Goal: Obtain resource: Download file/media

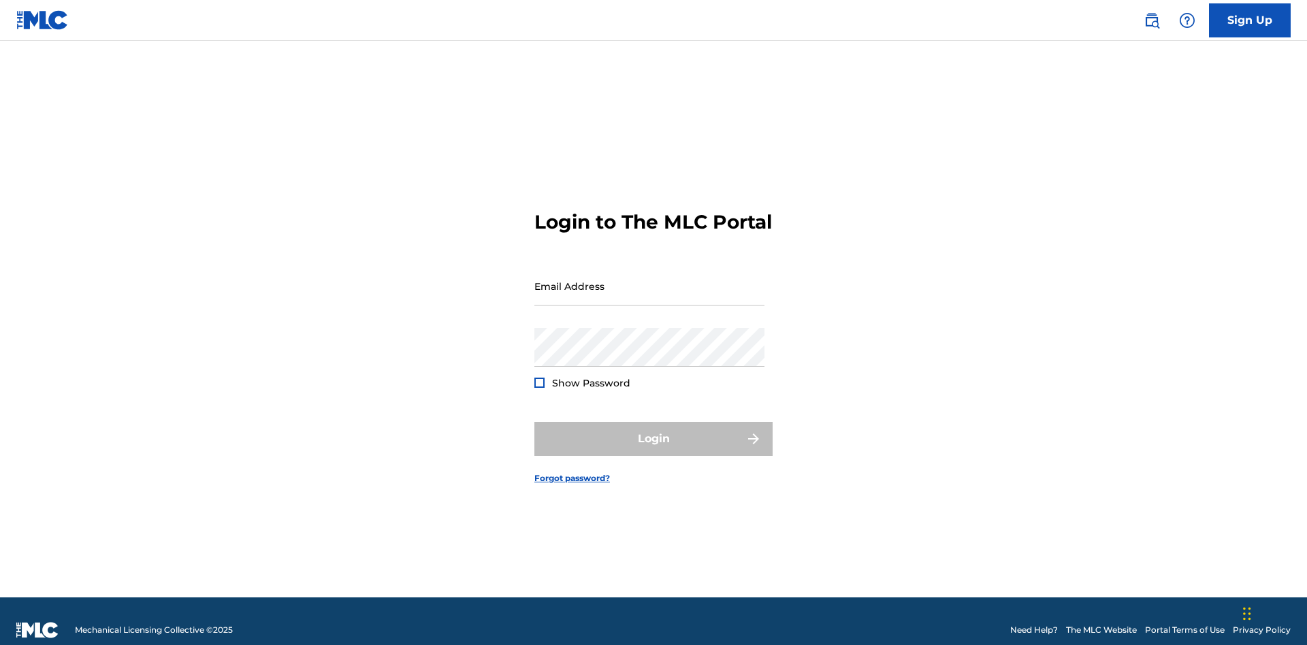
scroll to position [18, 0]
click at [649, 280] on input "Email Address" at bounding box center [649, 286] width 230 height 39
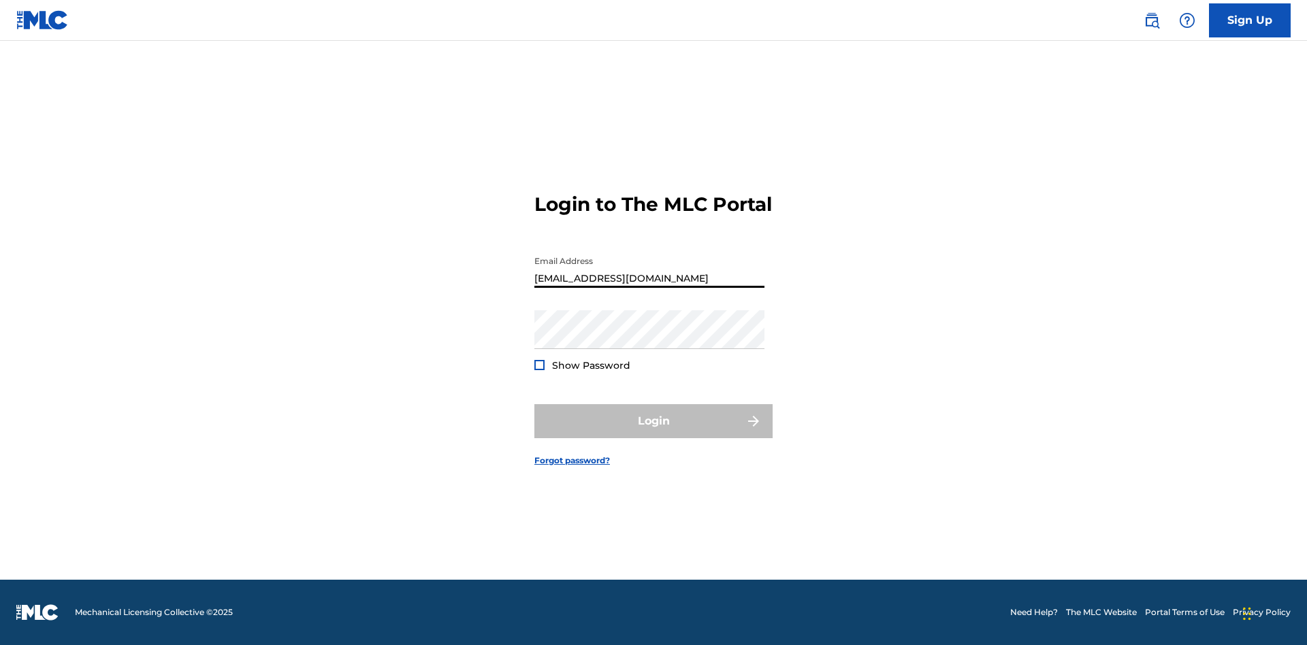
type input "[EMAIL_ADDRESS][DOMAIN_NAME]"
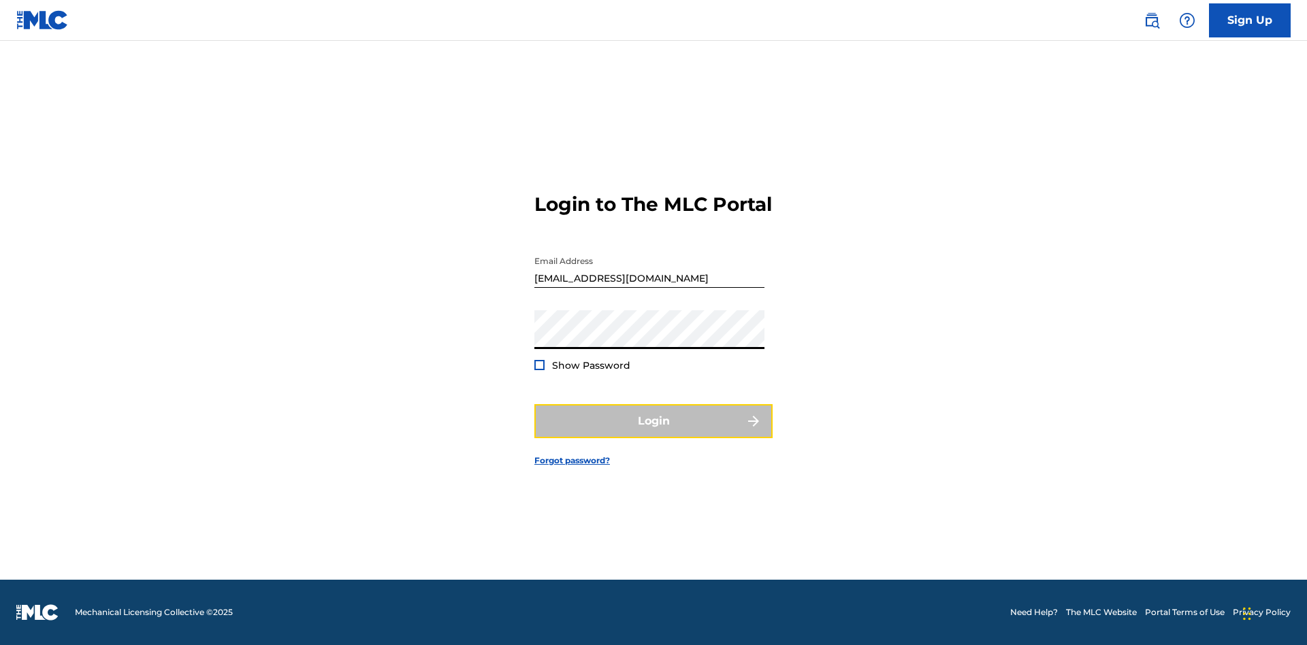
click at [654, 433] on button "Login" at bounding box center [653, 421] width 238 height 34
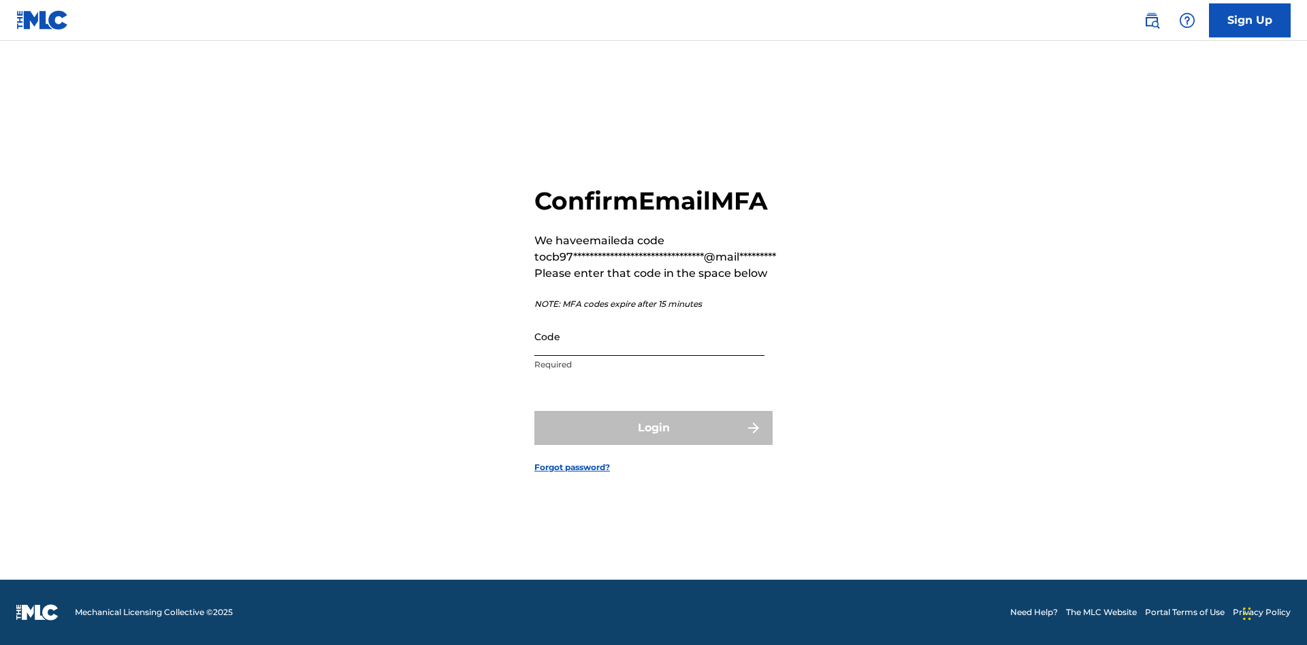
click at [649, 336] on input "Code" at bounding box center [649, 336] width 230 height 39
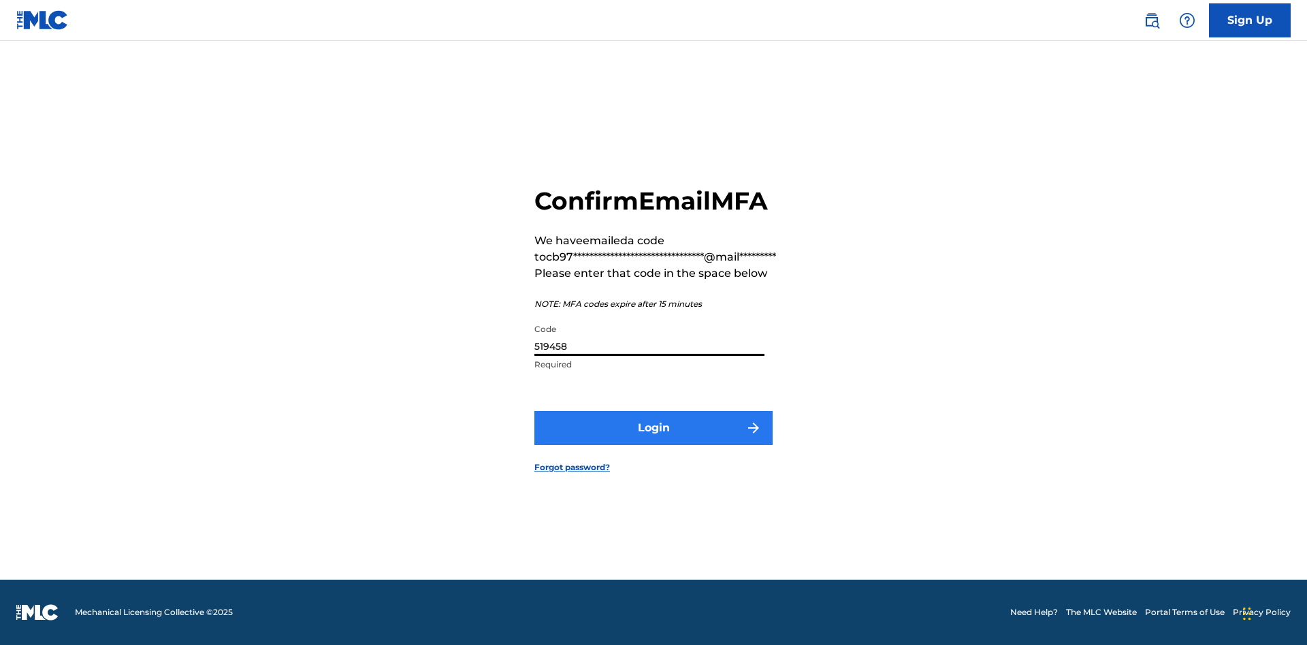
type input "519458"
click at [654, 428] on button "Login" at bounding box center [653, 428] width 238 height 34
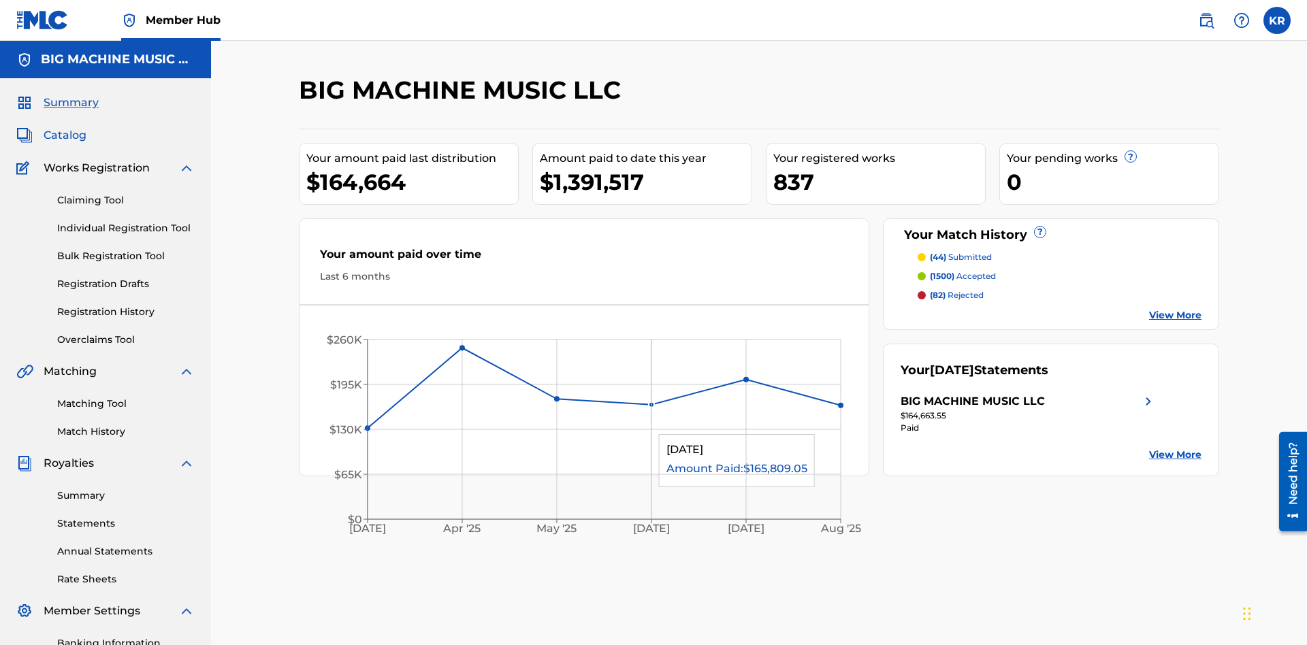
click at [65, 127] on span "Catalog" at bounding box center [65, 135] width 43 height 16
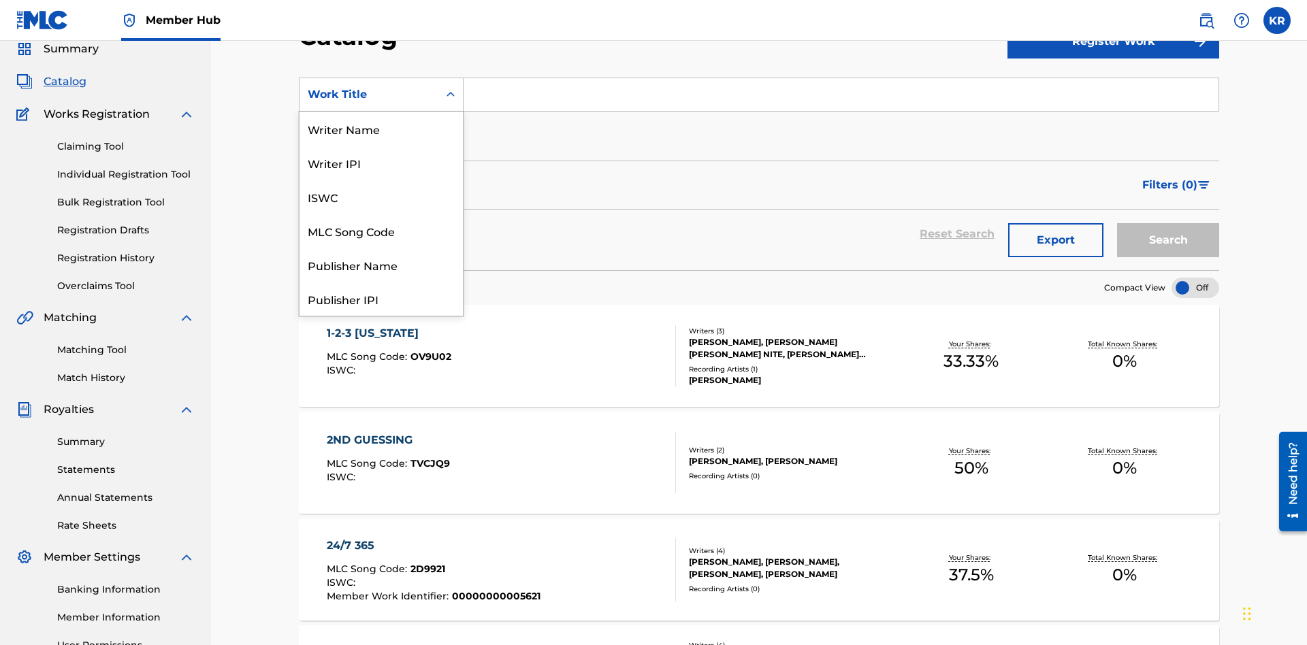
scroll to position [204, 0]
click at [381, 265] on div "ISRC" at bounding box center [381, 265] width 163 height 34
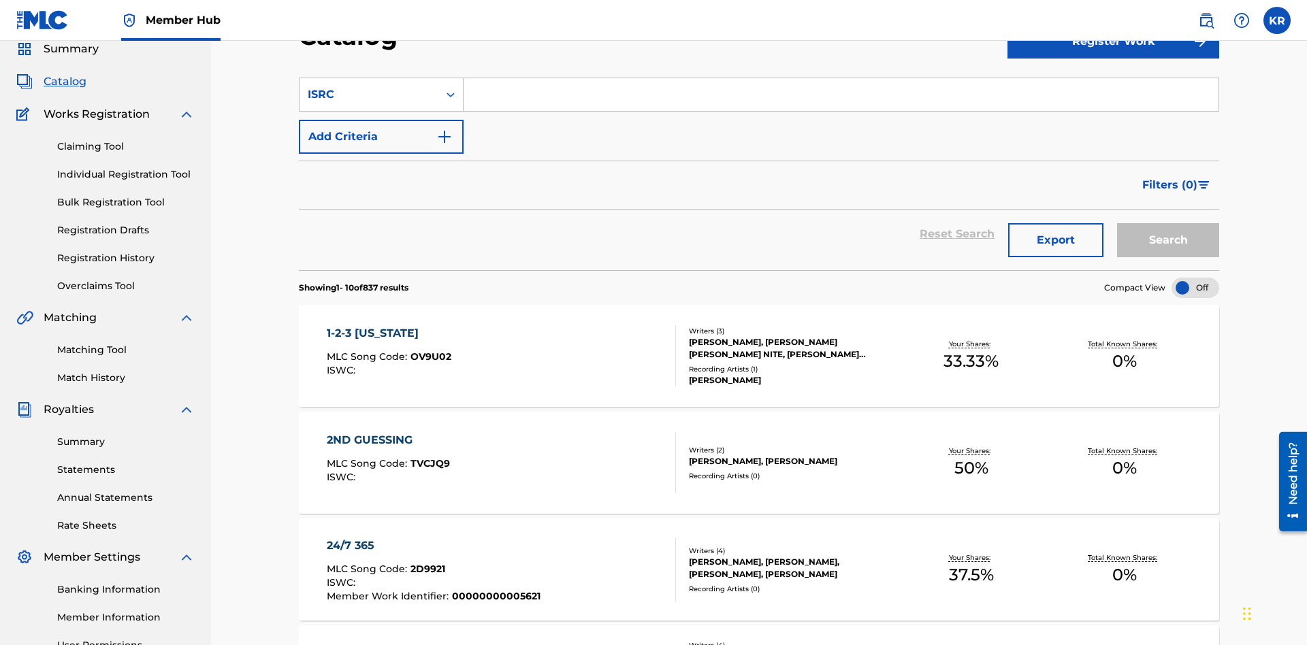
click at [841, 98] on input "Search Form" at bounding box center [841, 94] width 755 height 33
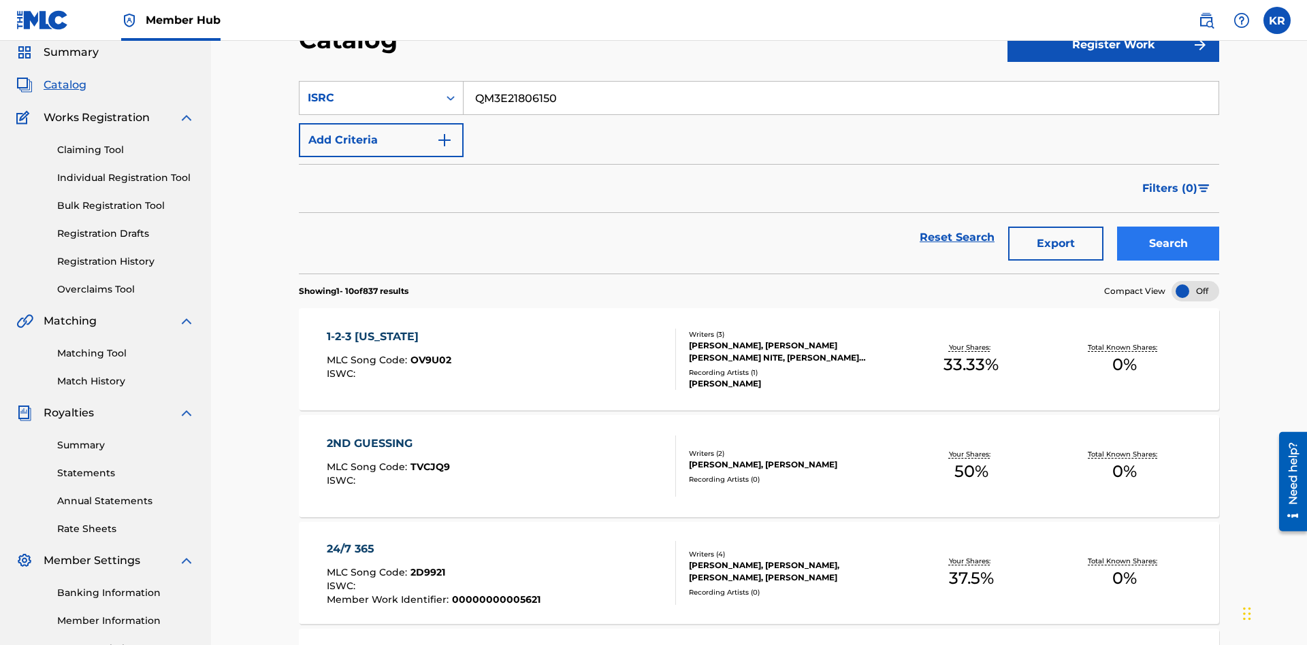
type input "QM3E21806150"
click at [1168, 227] on button "Search" at bounding box center [1168, 244] width 102 height 34
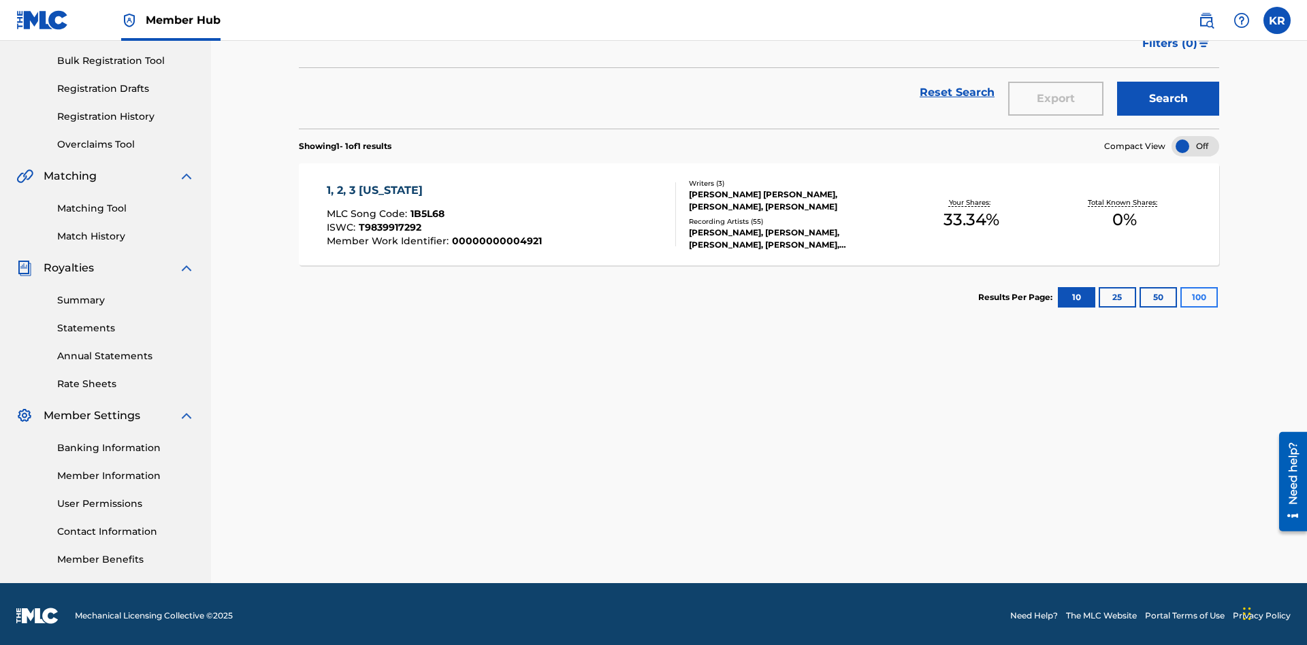
scroll to position [199, 0]
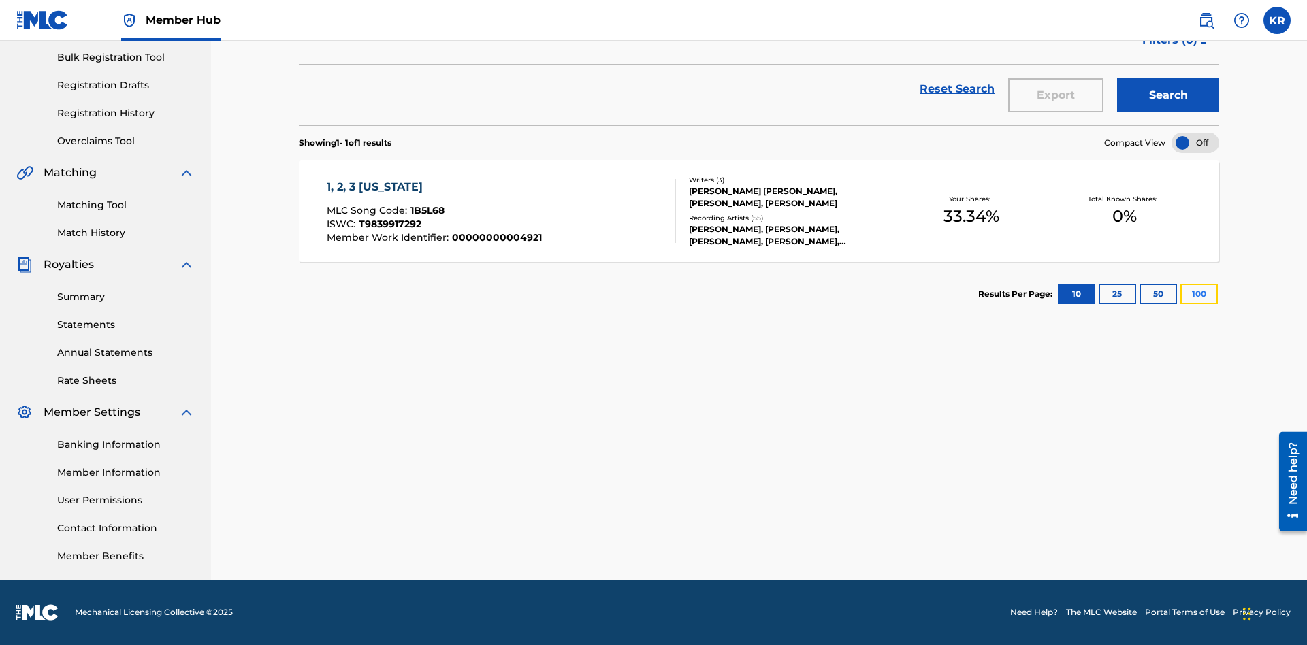
click at [1181, 294] on button "100" at bounding box center [1199, 294] width 37 height 20
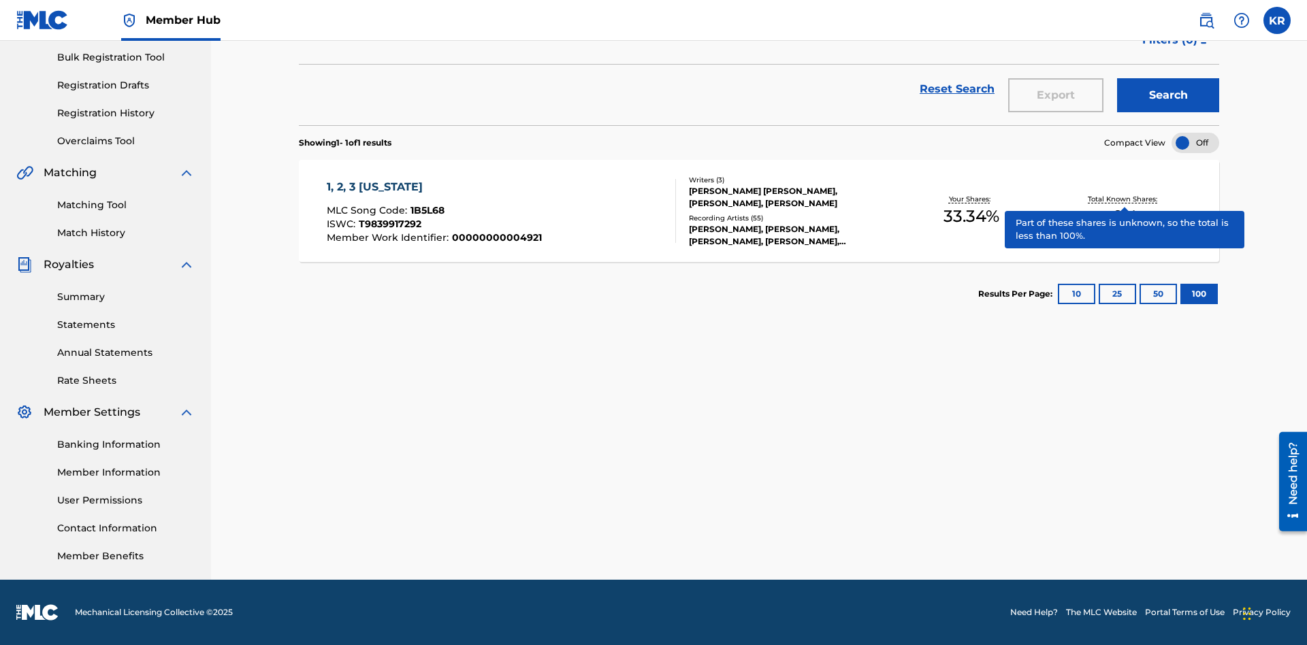
click at [426, 210] on span "1B5L68" at bounding box center [428, 210] width 34 height 12
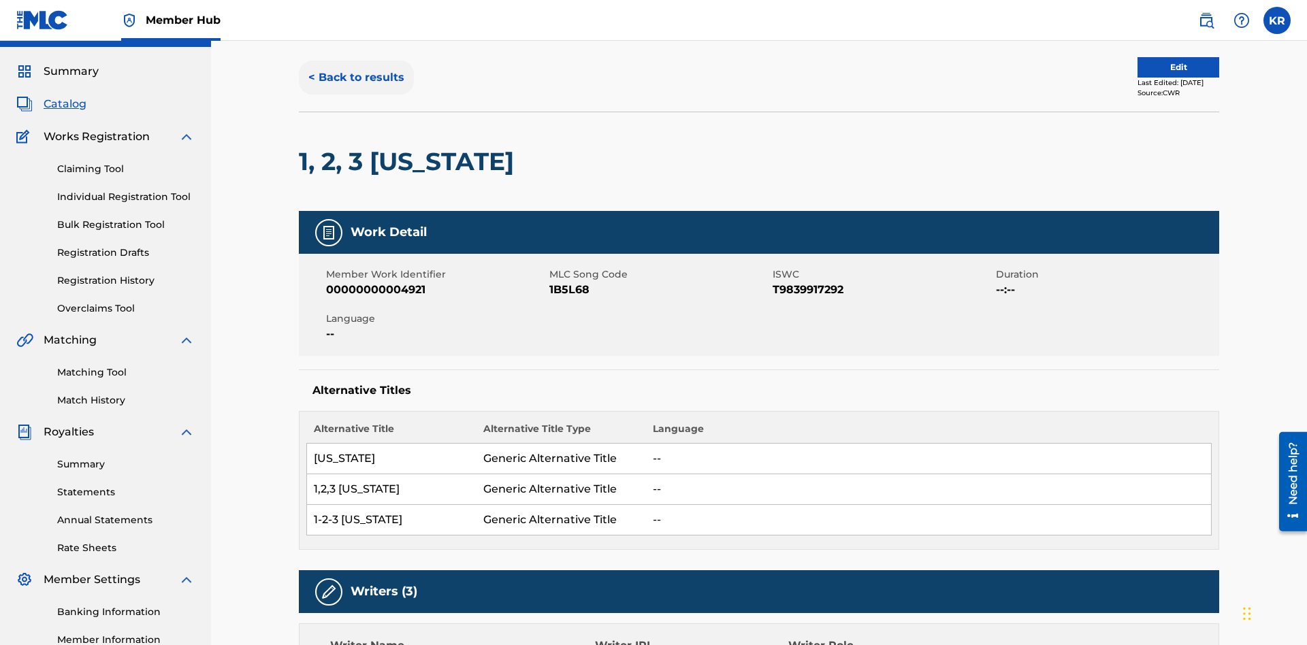
click at [355, 95] on button "< Back to results" at bounding box center [356, 78] width 115 height 34
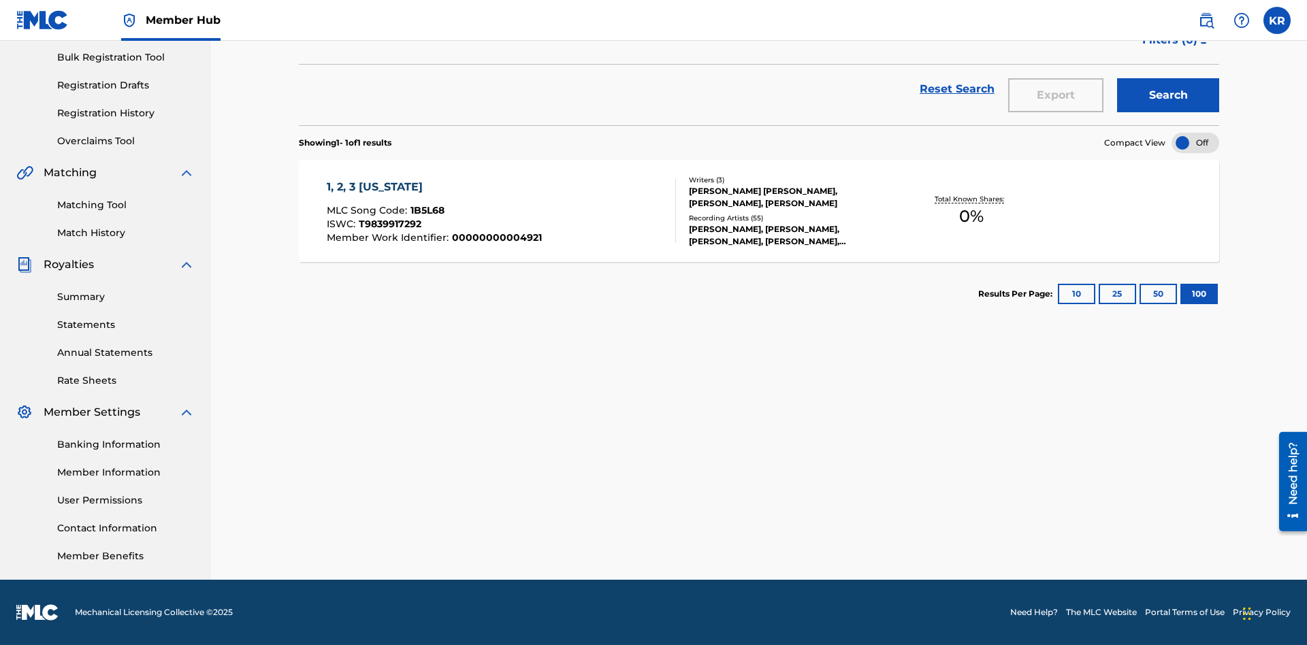
scroll to position [54, 0]
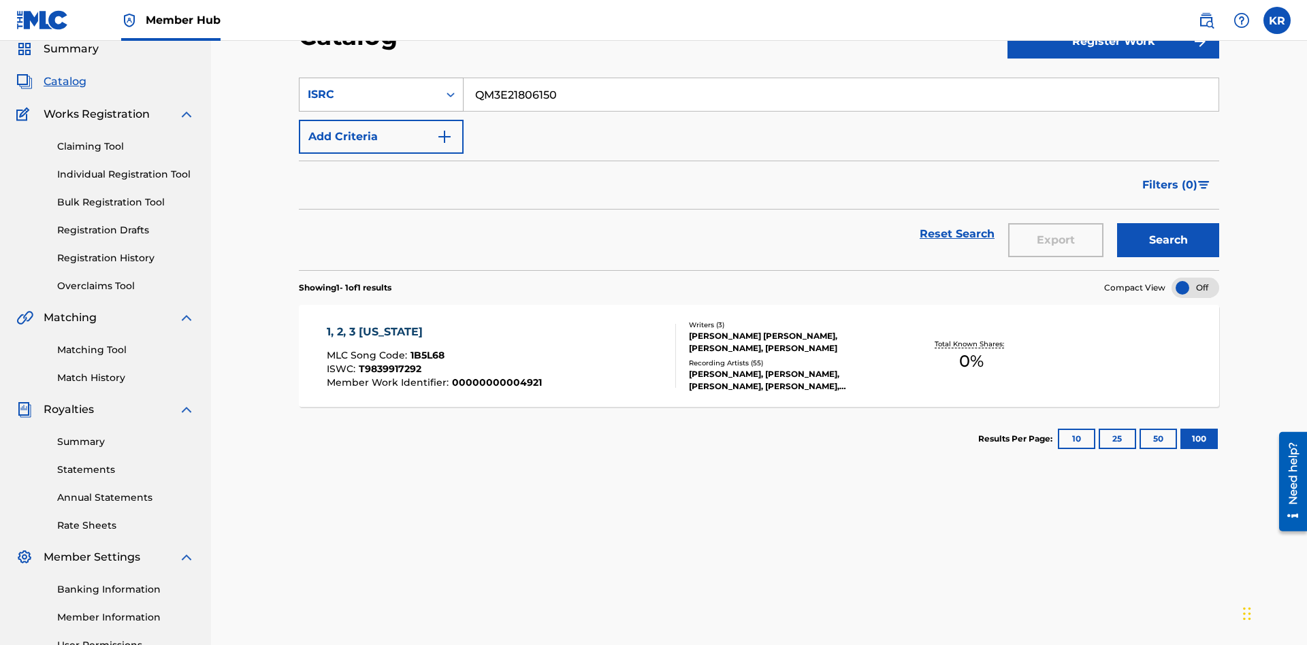
click at [369, 95] on div "ISRC" at bounding box center [369, 94] width 123 height 16
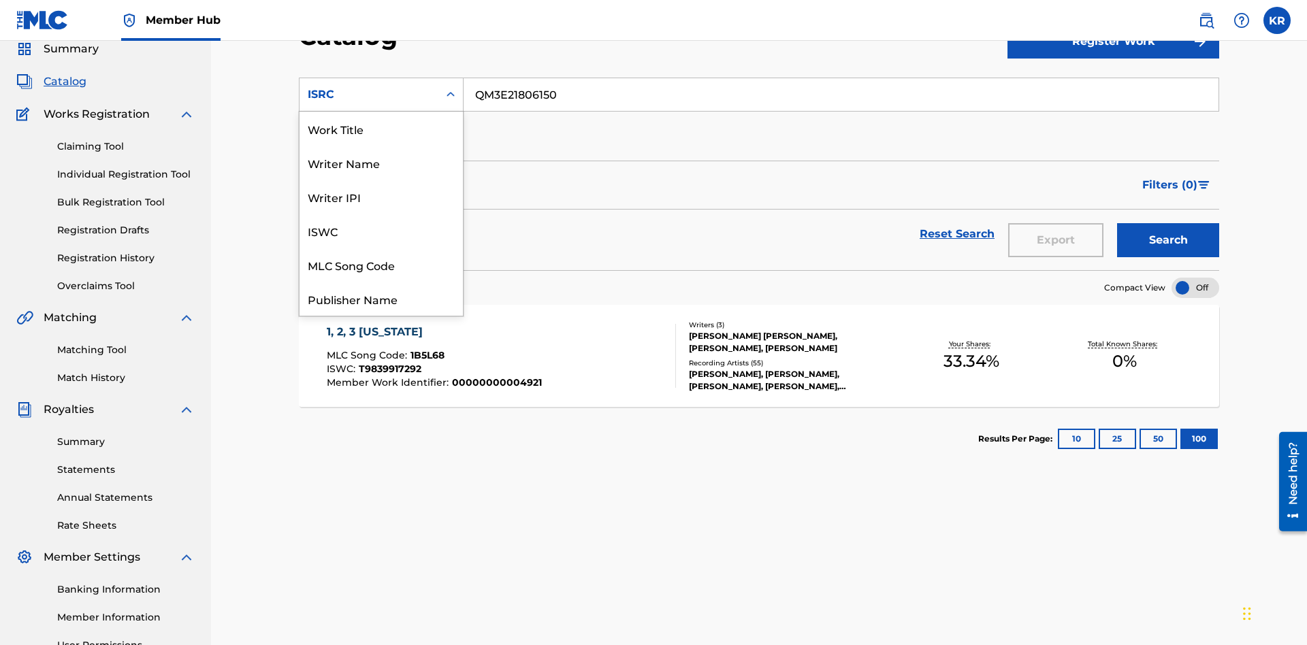
scroll to position [204, 0]
click at [381, 231] on div "Recording Title" at bounding box center [381, 231] width 163 height 34
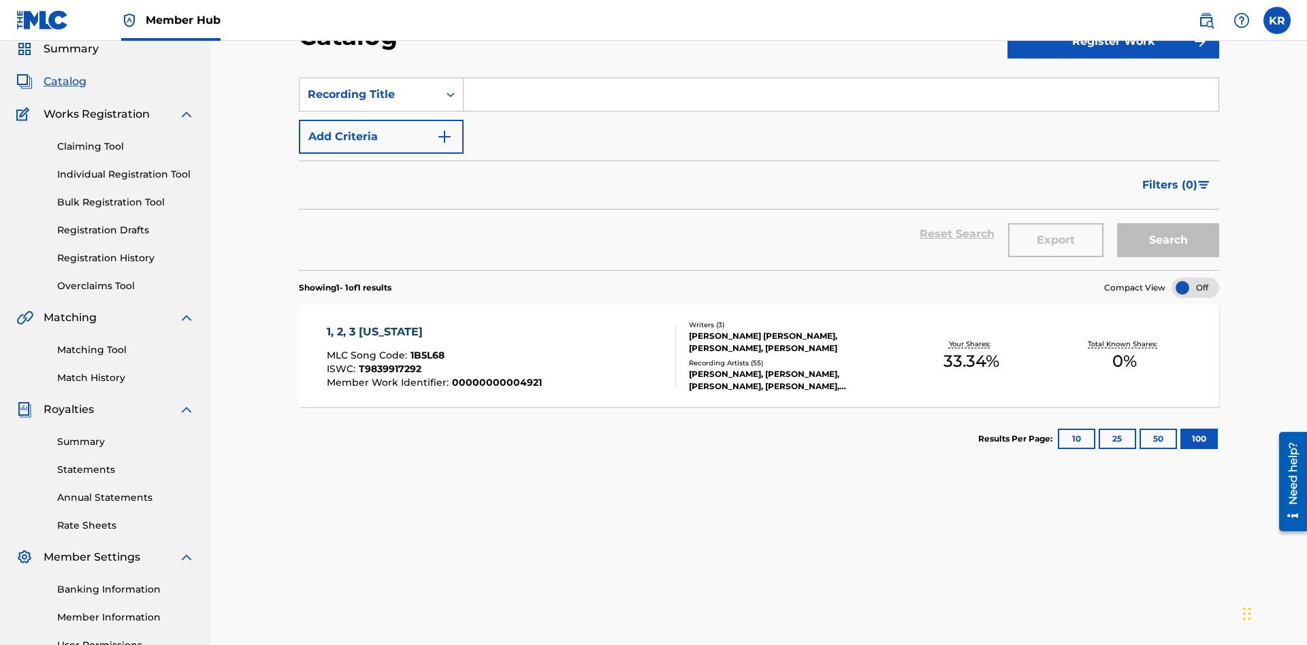
click at [841, 98] on input "Search Form" at bounding box center [841, 94] width 755 height 33
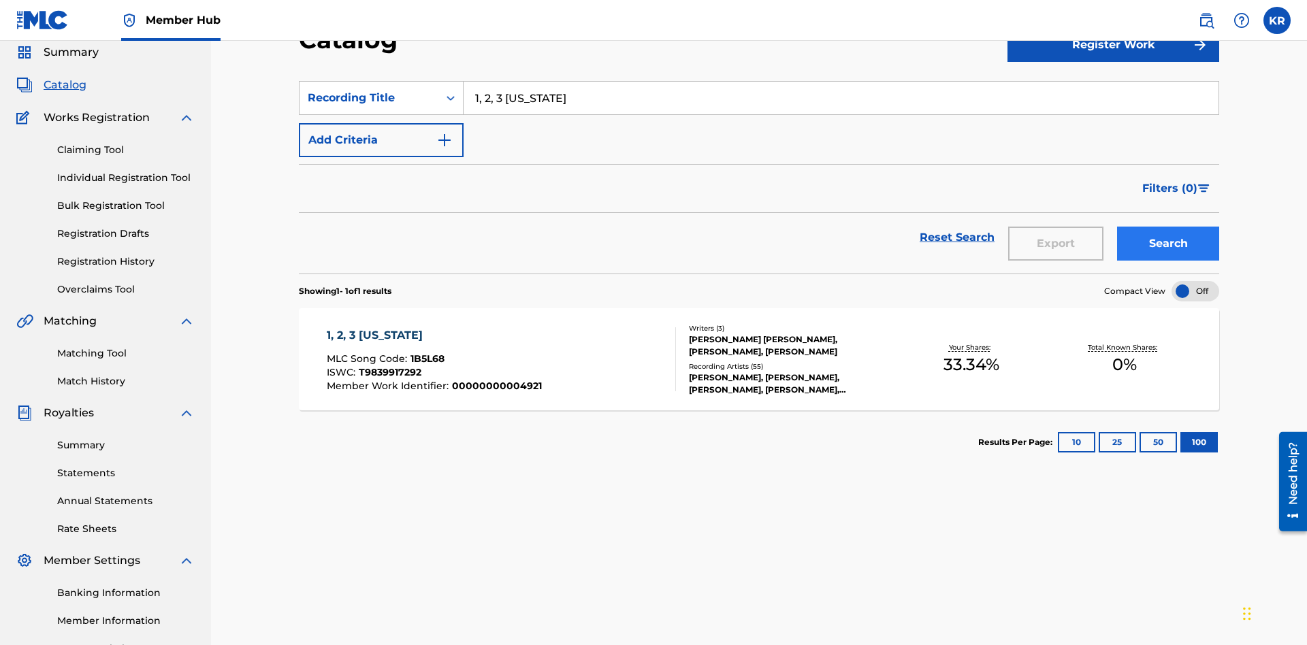
type input "1, 2, 3 [US_STATE]"
click at [1168, 227] on button "Search" at bounding box center [1168, 244] width 102 height 34
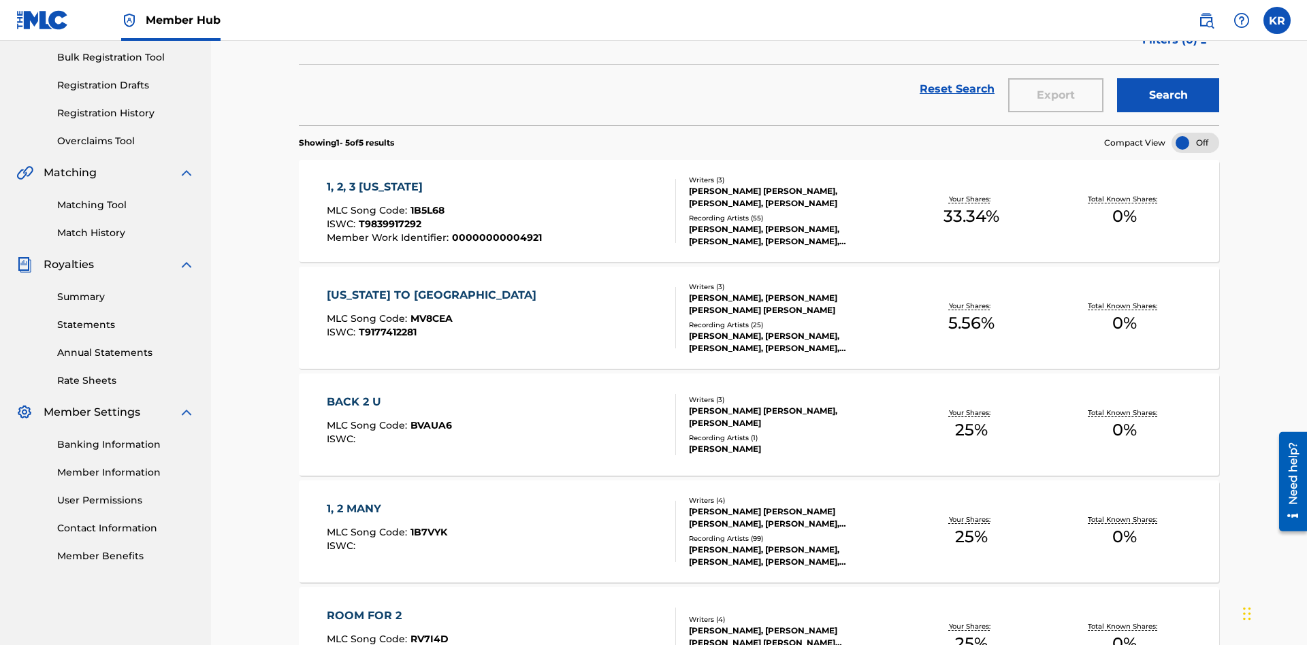
scroll to position [310, 0]
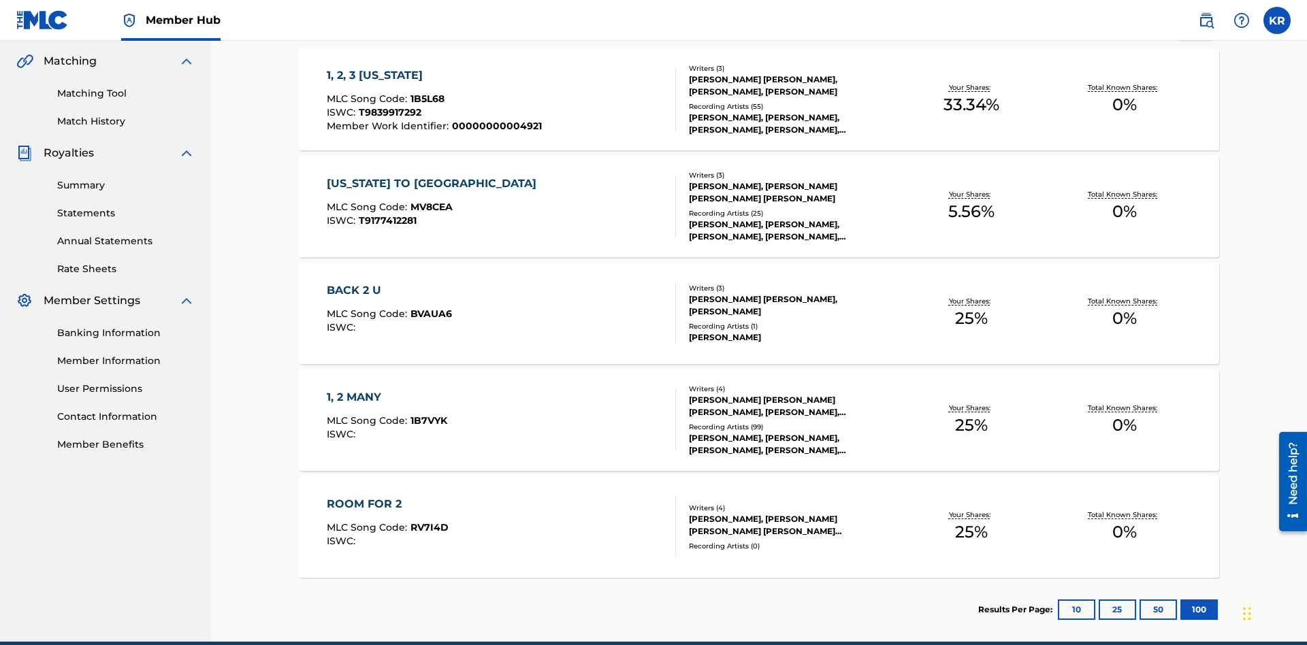
click at [426, 93] on span "1B5L68" at bounding box center [428, 99] width 34 height 12
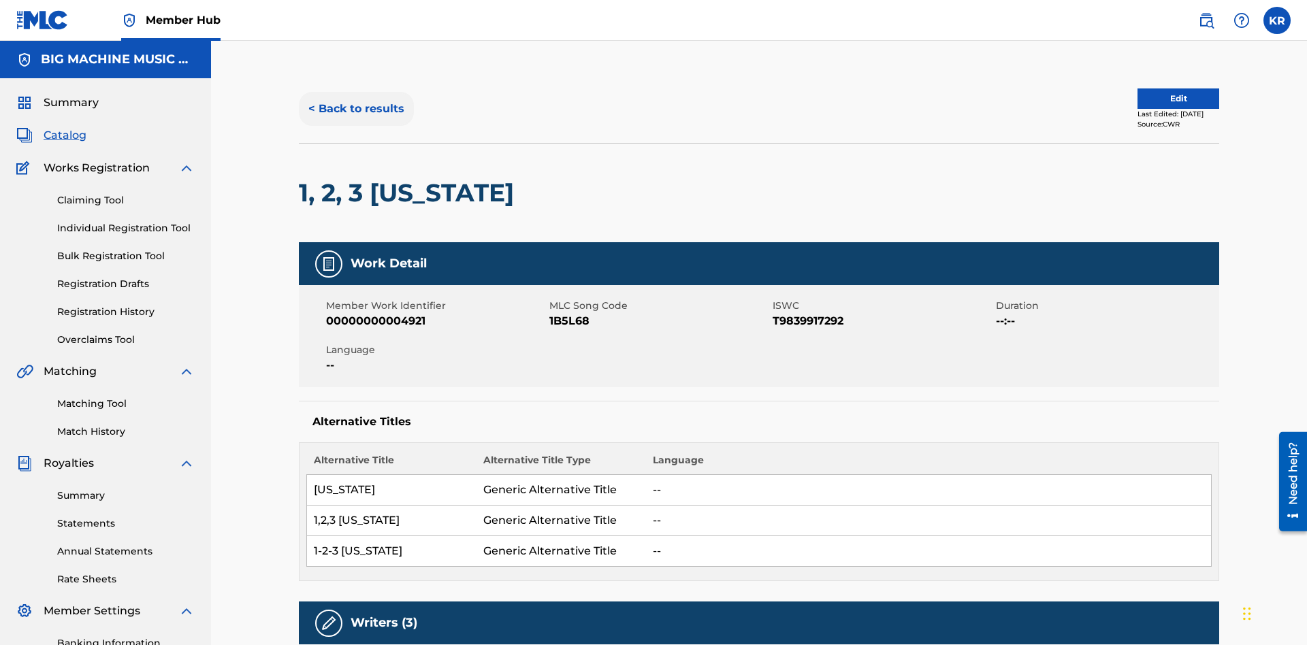
click at [355, 99] on button "< Back to results" at bounding box center [356, 109] width 115 height 34
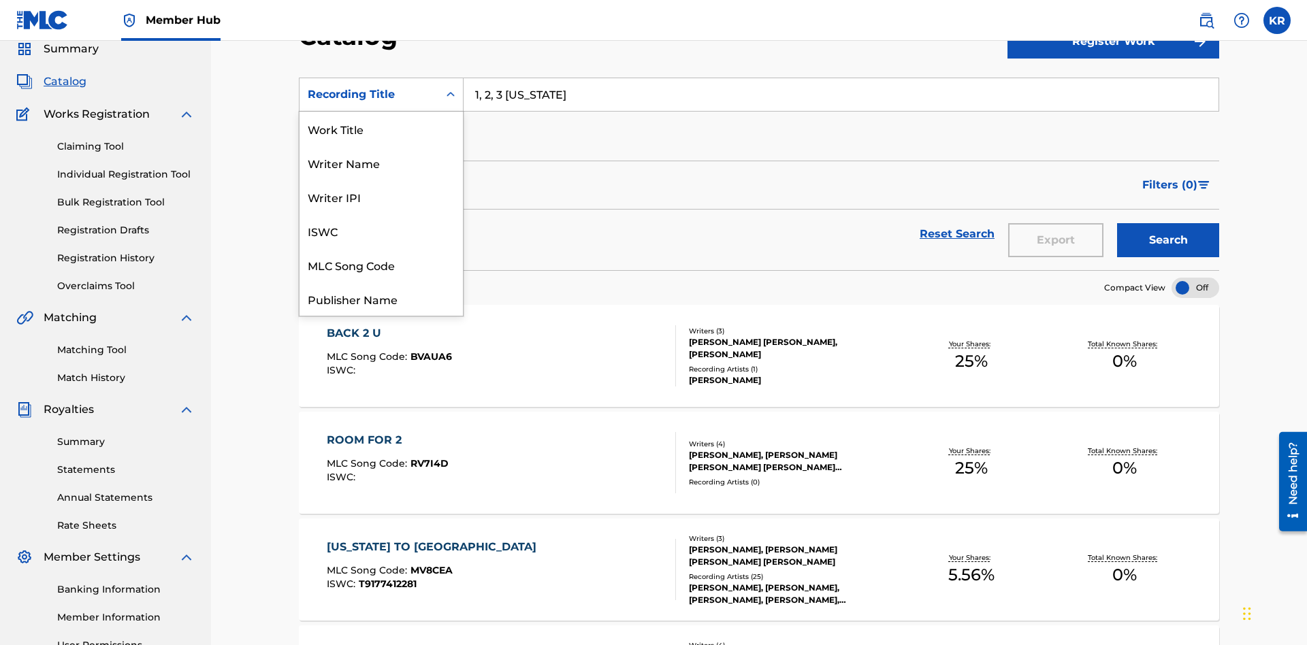
scroll to position [204, 0]
click at [381, 197] on div "Member Work Identifier" at bounding box center [381, 197] width 163 height 34
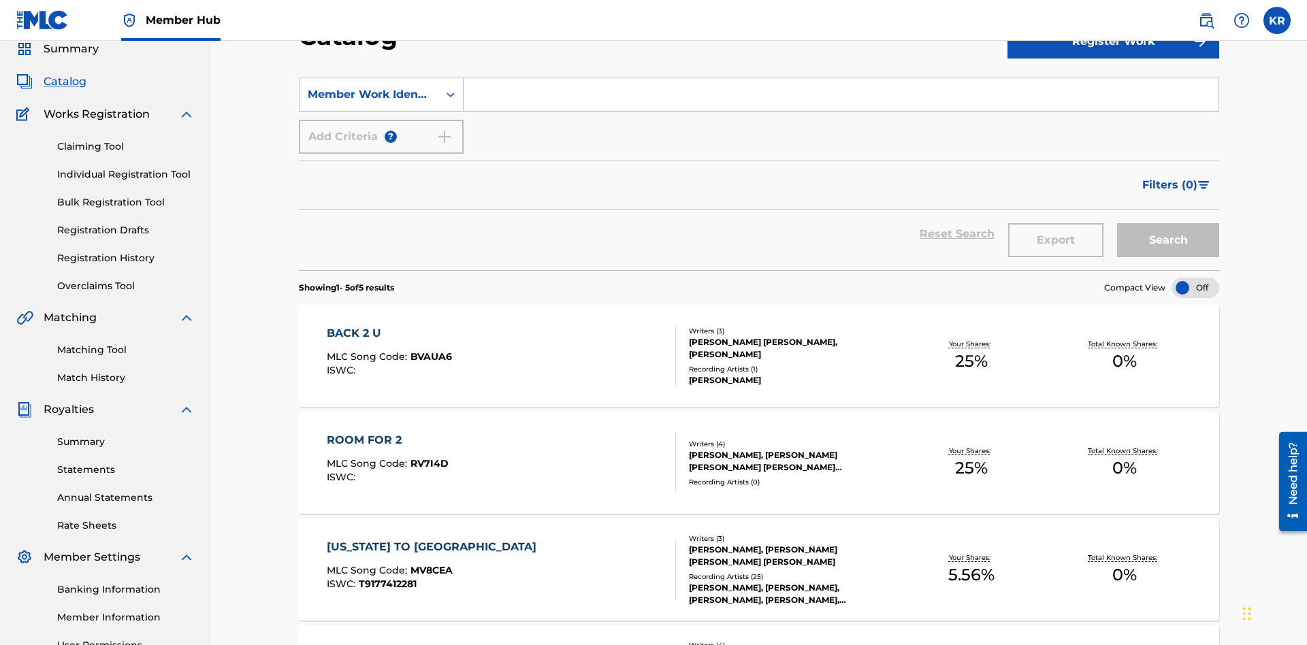
click at [841, 98] on input "Search Form" at bounding box center [841, 94] width 755 height 33
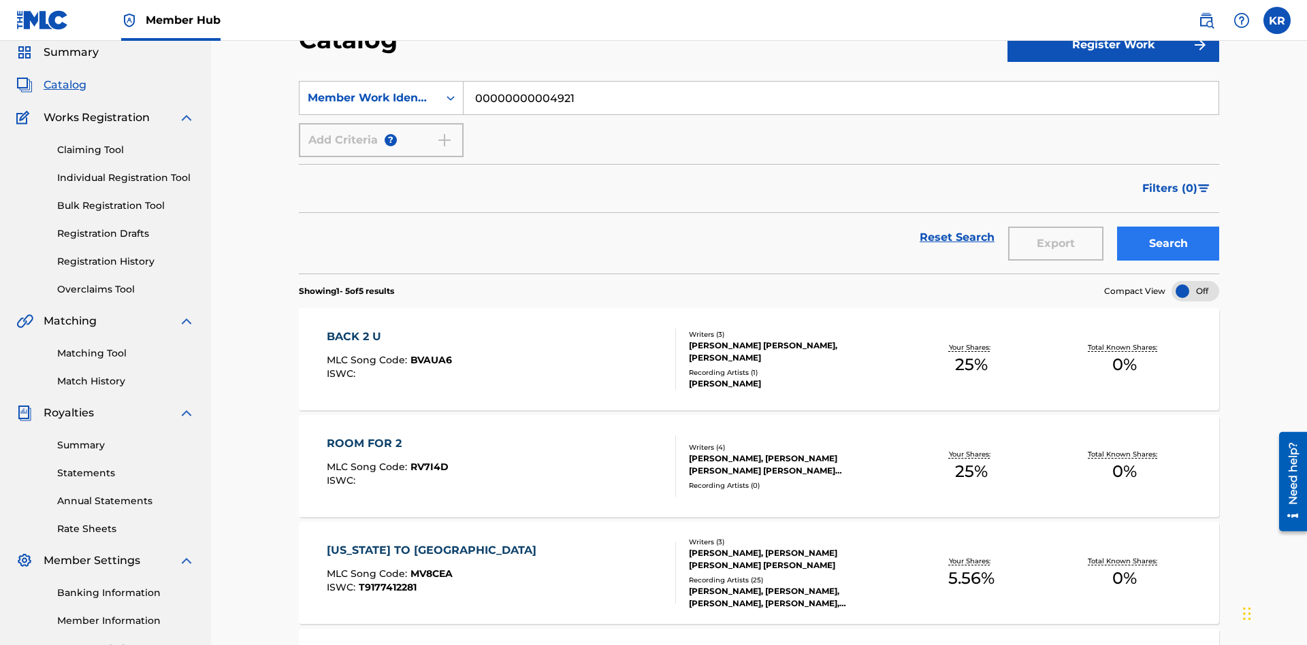
type input "00000000004921"
click at [1168, 227] on button "Search" at bounding box center [1168, 244] width 102 height 34
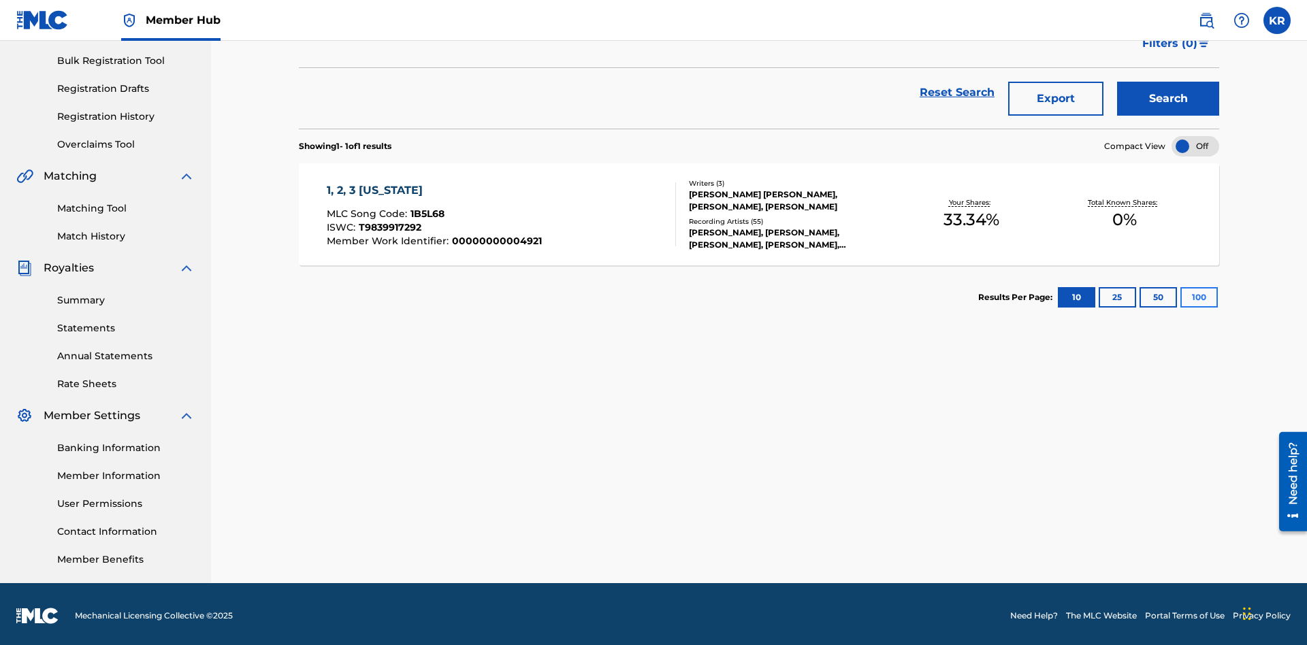
scroll to position [199, 0]
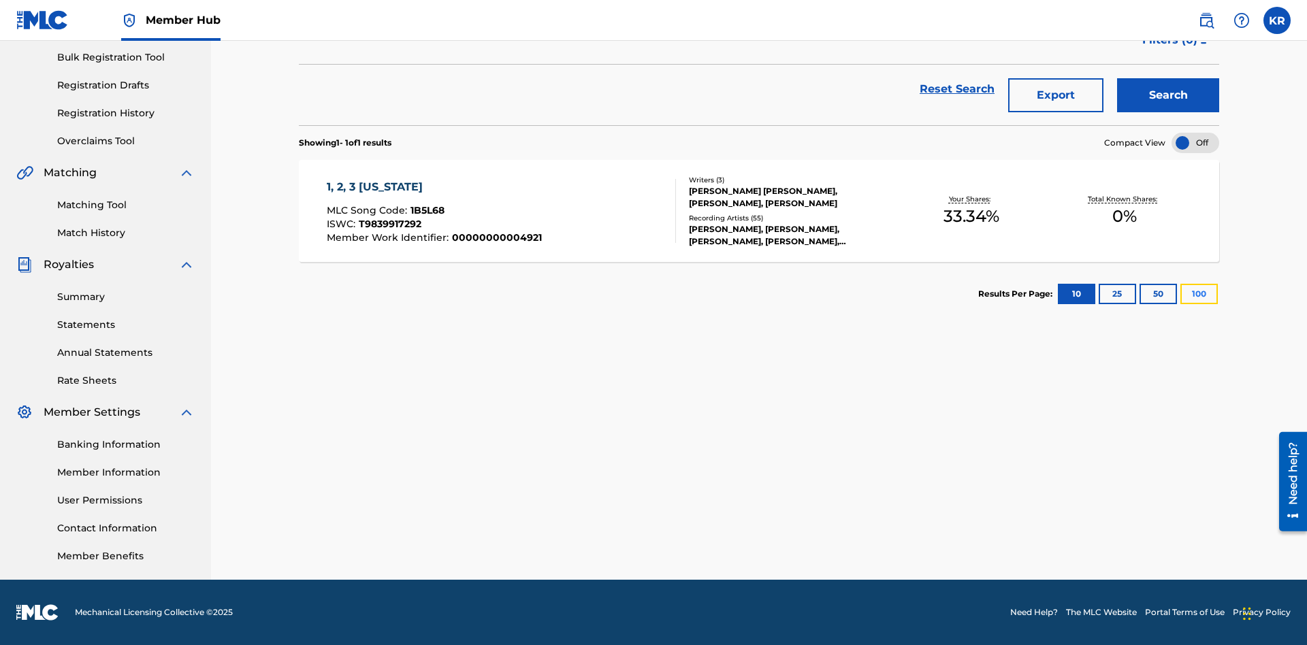
click at [1181, 294] on button "100" at bounding box center [1199, 294] width 37 height 20
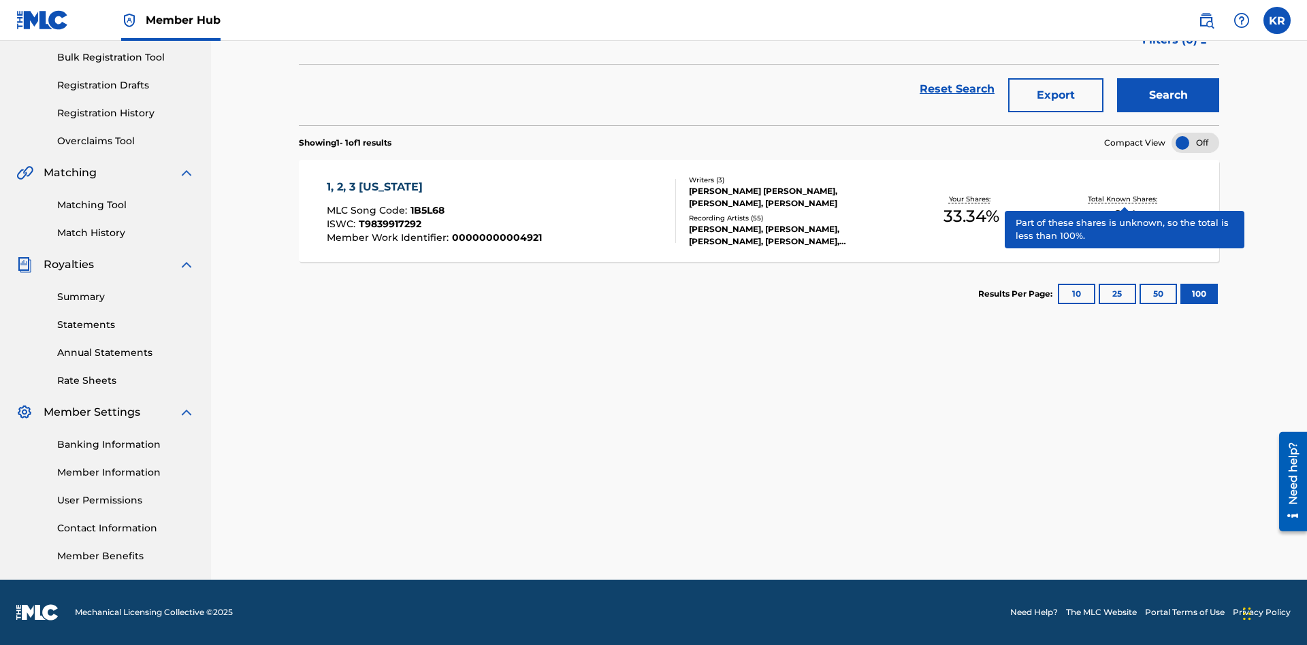
click at [426, 210] on span "1B5L68" at bounding box center [428, 210] width 34 height 12
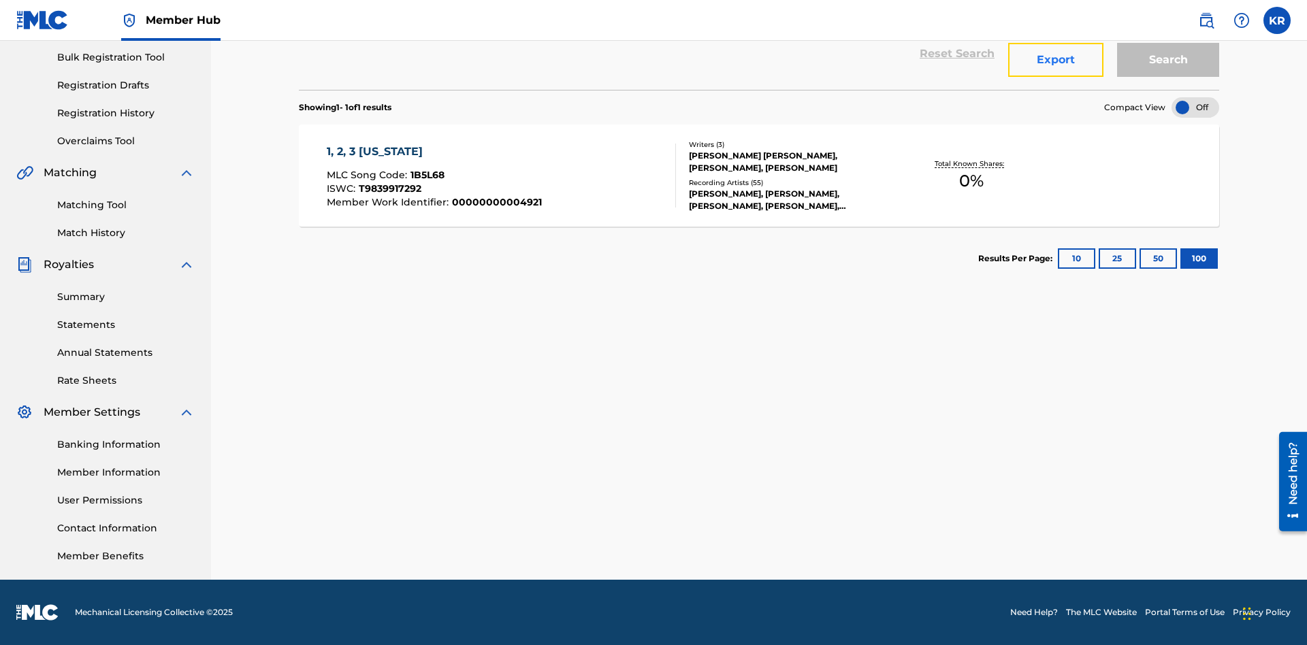
click at [1056, 77] on button "Export" at bounding box center [1055, 60] width 95 height 34
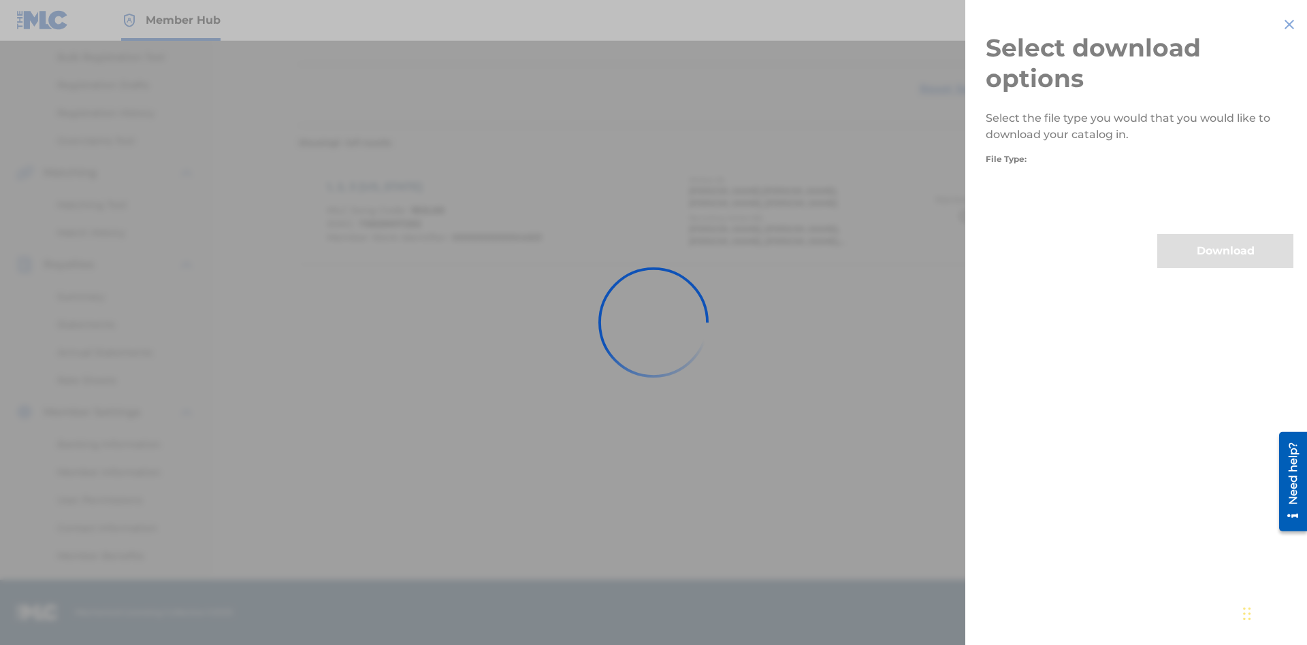
scroll to position [195, 0]
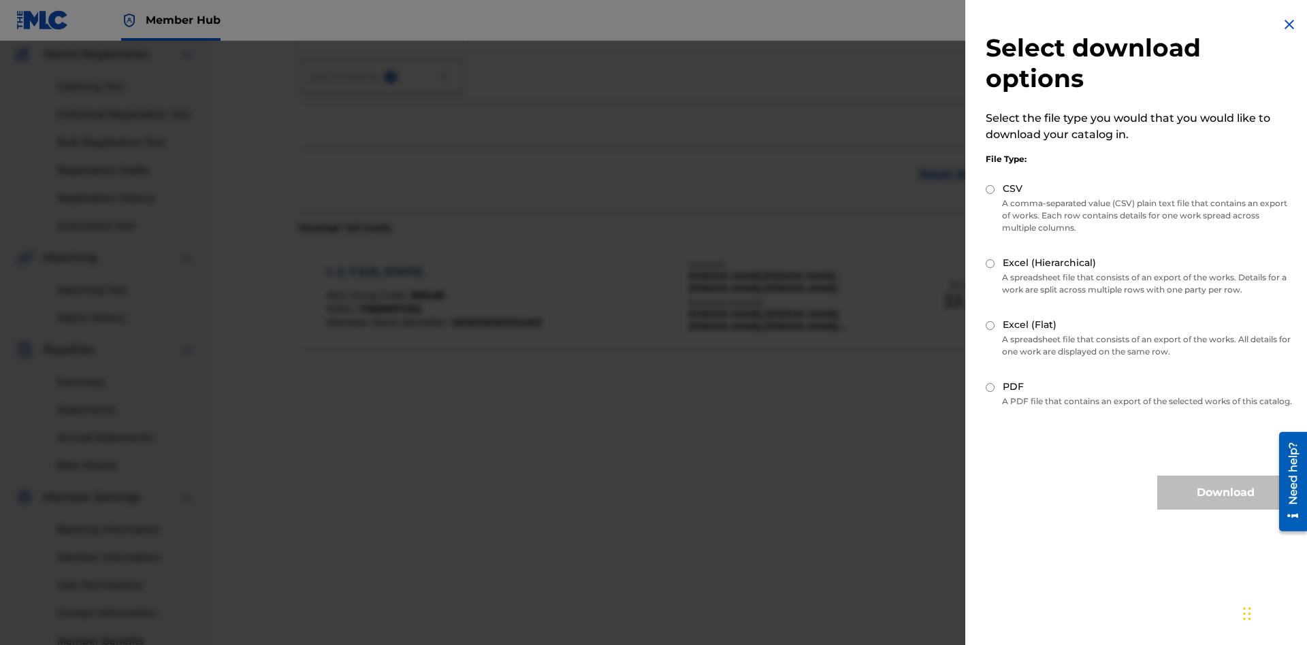
click at [991, 325] on input "Excel (Flat)" at bounding box center [990, 325] width 9 height 9
radio input "true"
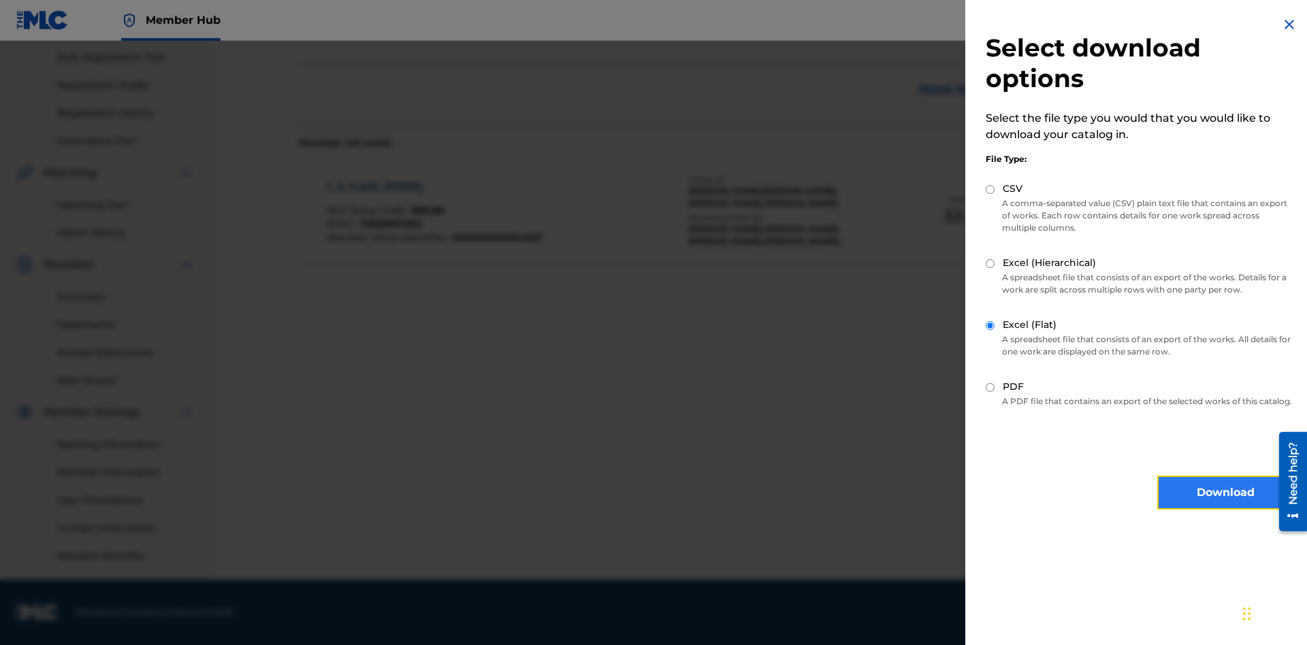
click at [1225, 505] on button "Download" at bounding box center [1225, 493] width 136 height 34
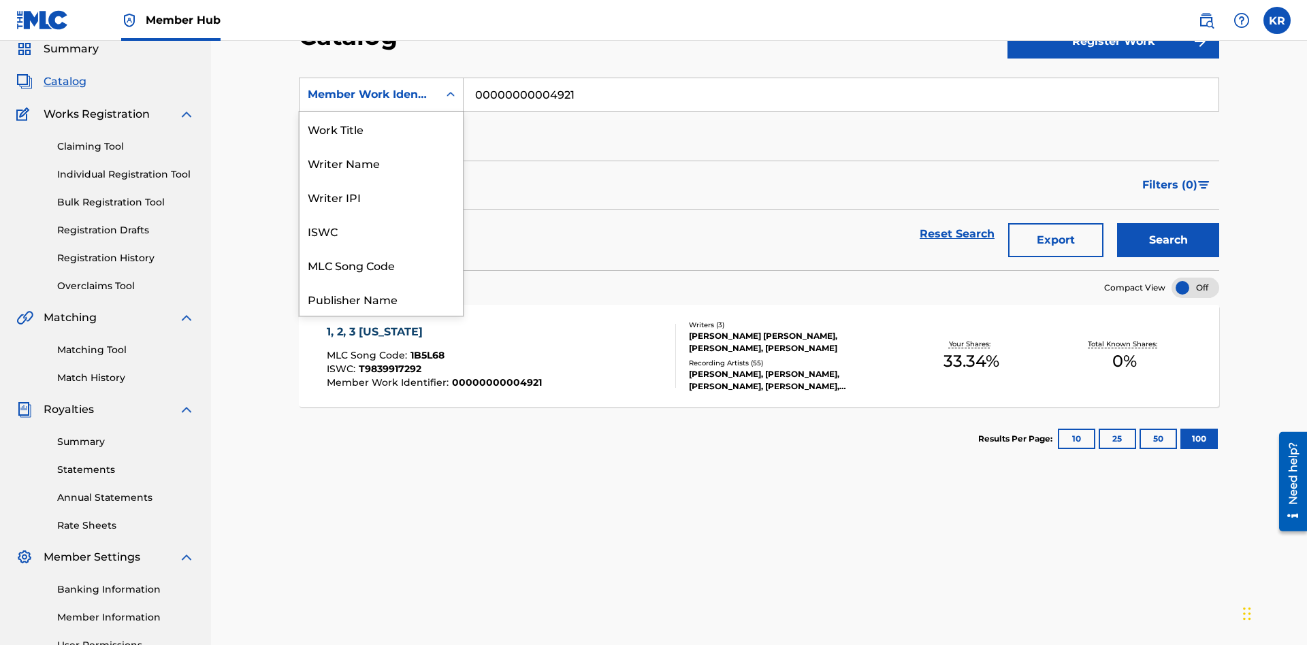
scroll to position [204, 0]
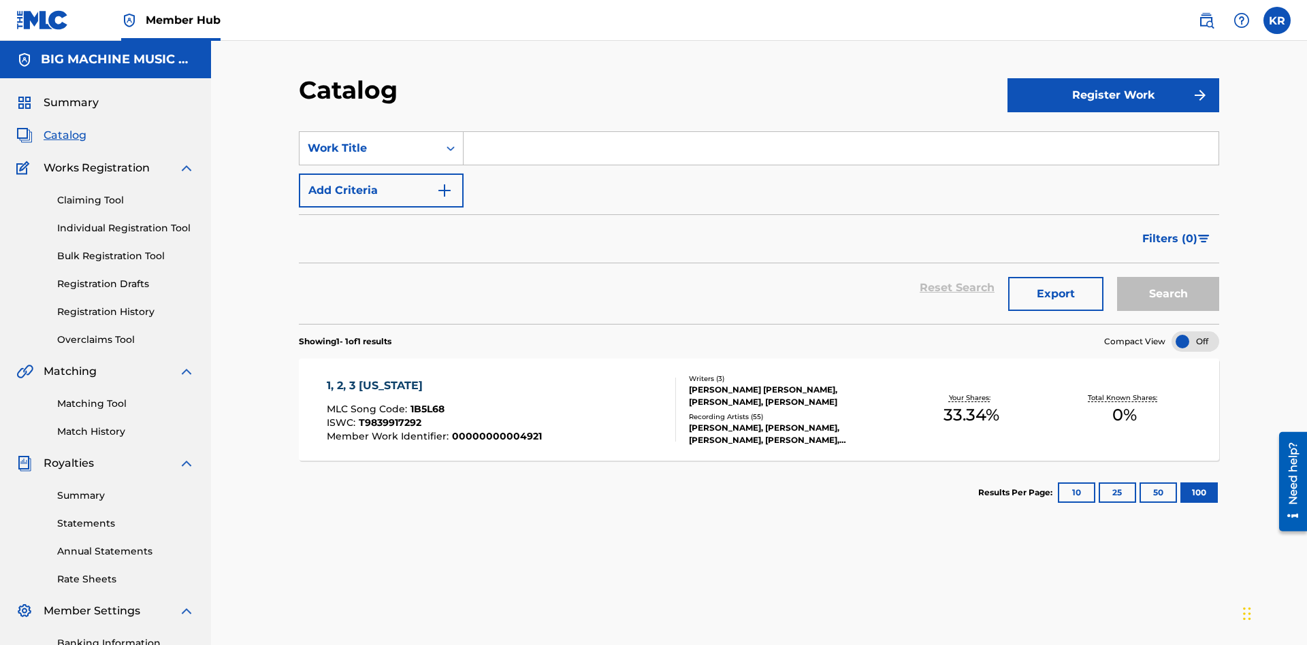
scroll to position [50, 0]
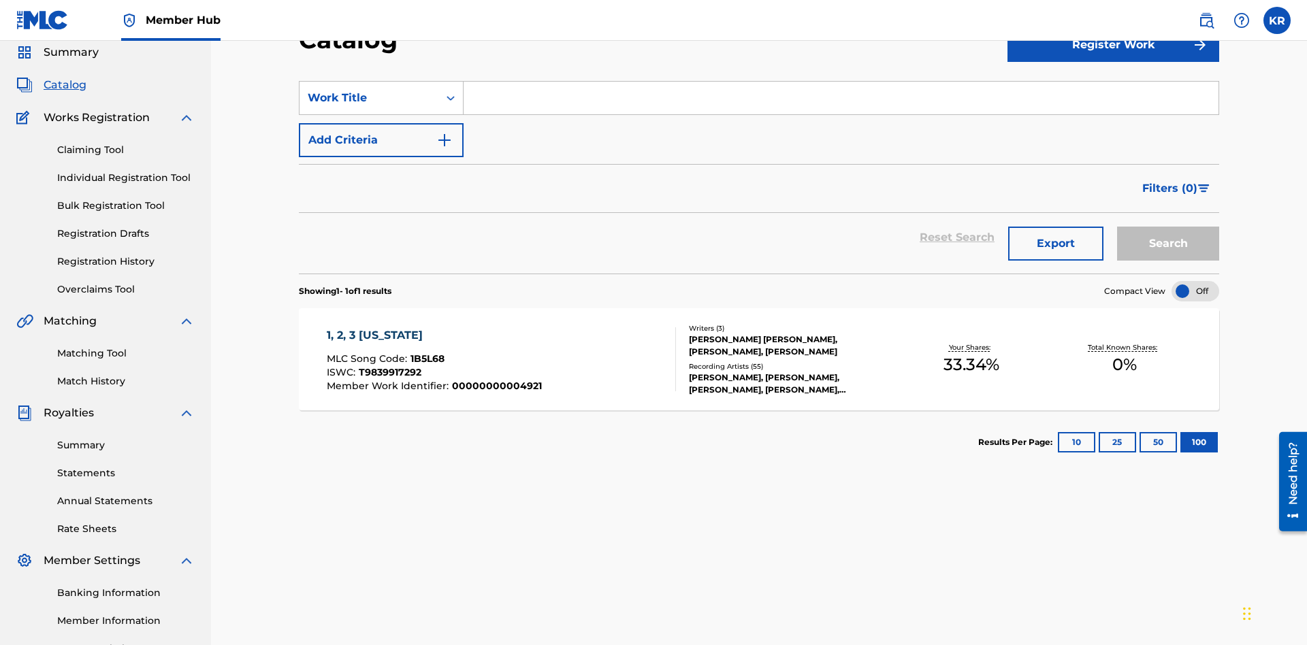
click at [841, 98] on input "Search Form" at bounding box center [841, 98] width 755 height 33
type input "1, 2, 3 [US_STATE]"
click at [1168, 227] on button "Search" at bounding box center [1168, 244] width 102 height 34
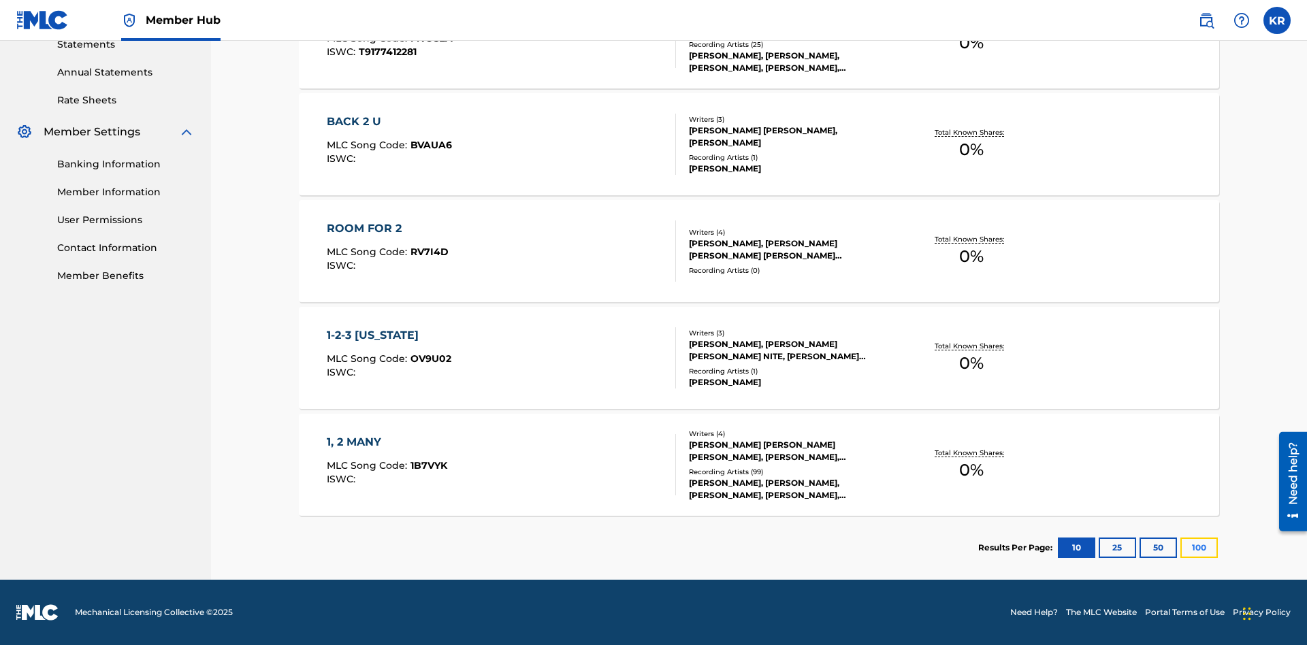
click at [1181, 548] on button "100" at bounding box center [1199, 548] width 37 height 20
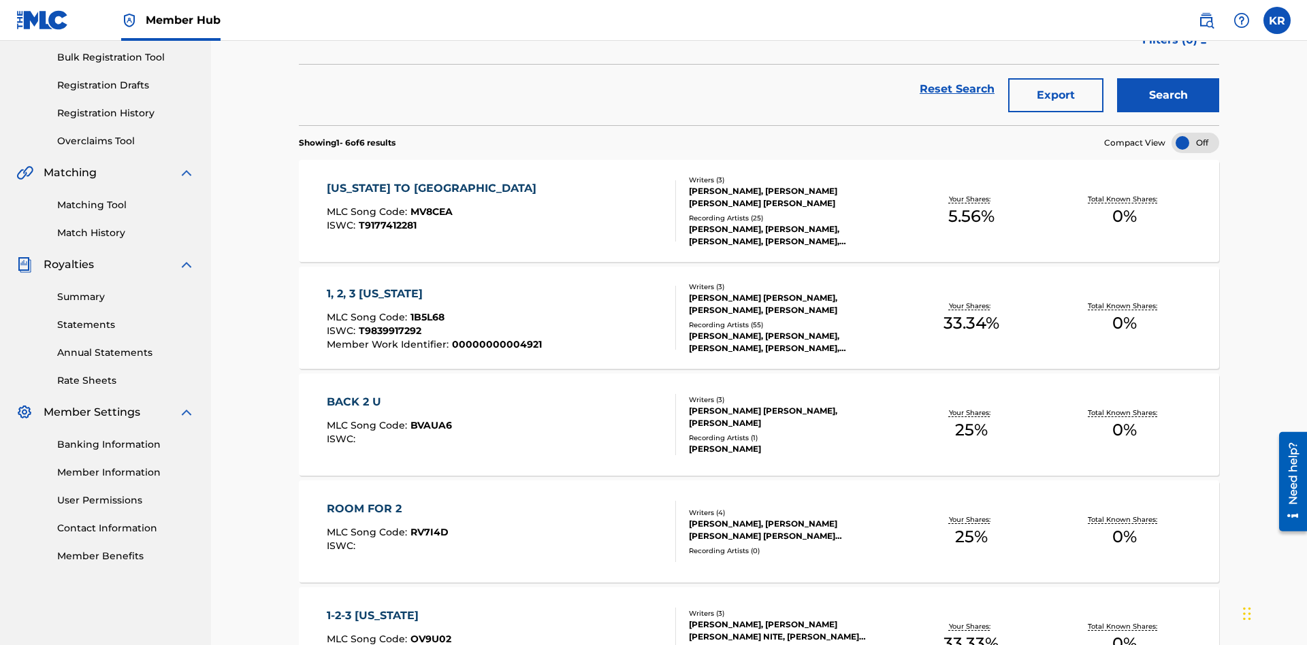
scroll to position [310, 0]
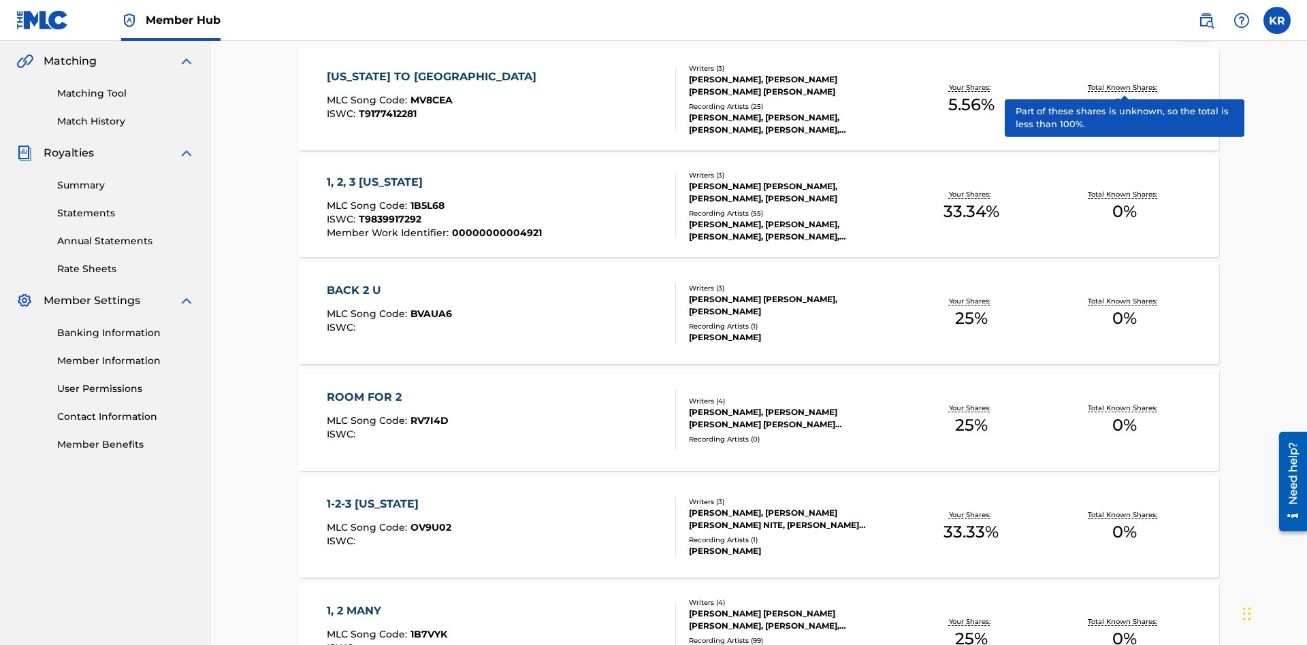
click at [426, 199] on span "1B5L68" at bounding box center [428, 205] width 34 height 12
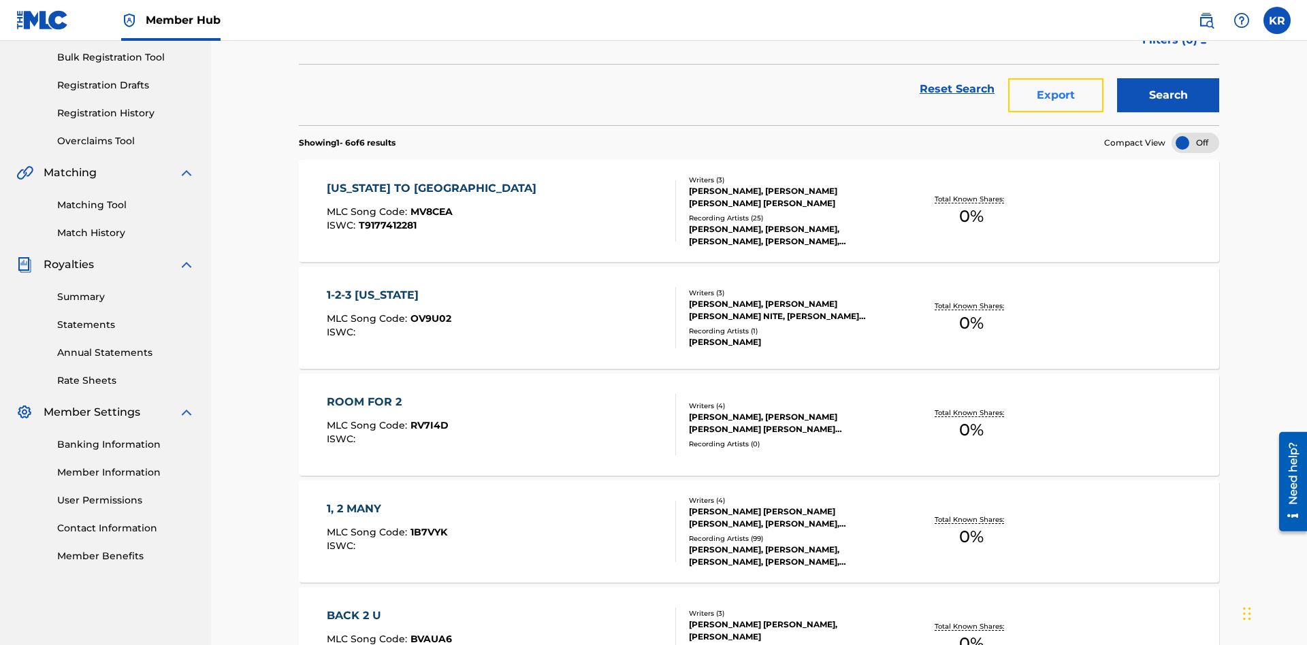
click at [1056, 99] on button "Export" at bounding box center [1055, 95] width 95 height 34
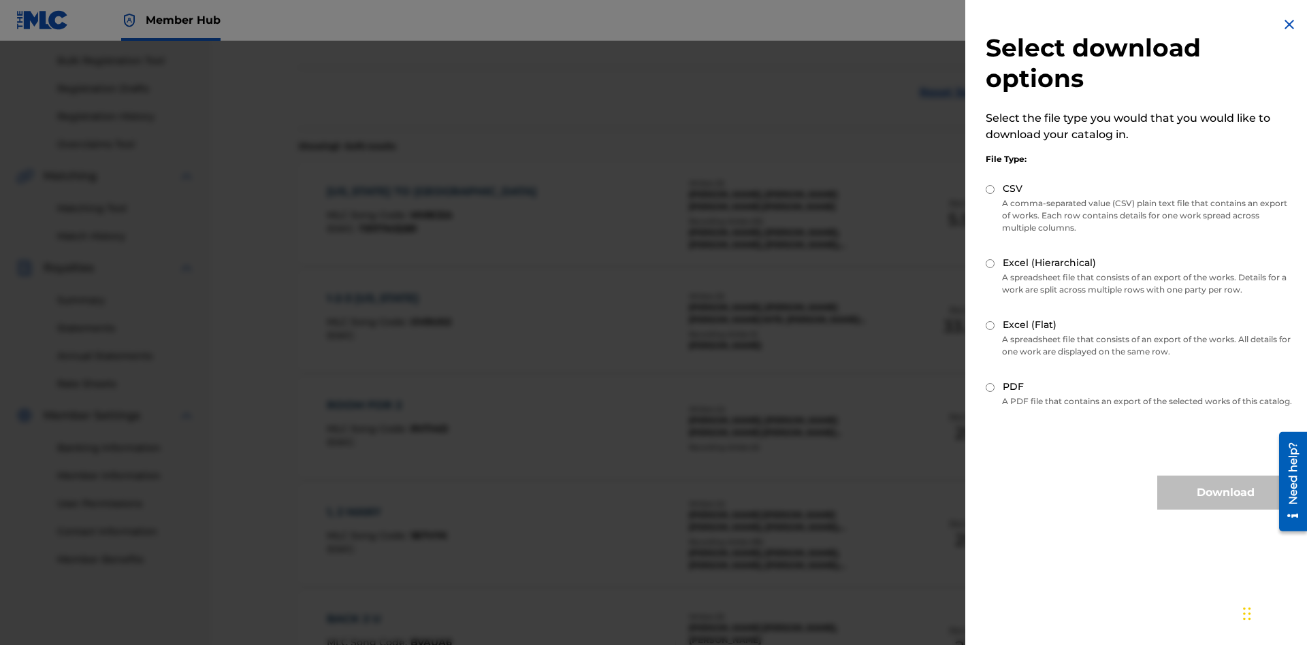
click at [991, 263] on input "Excel (Hierarchical)" at bounding box center [990, 263] width 9 height 9
radio input "true"
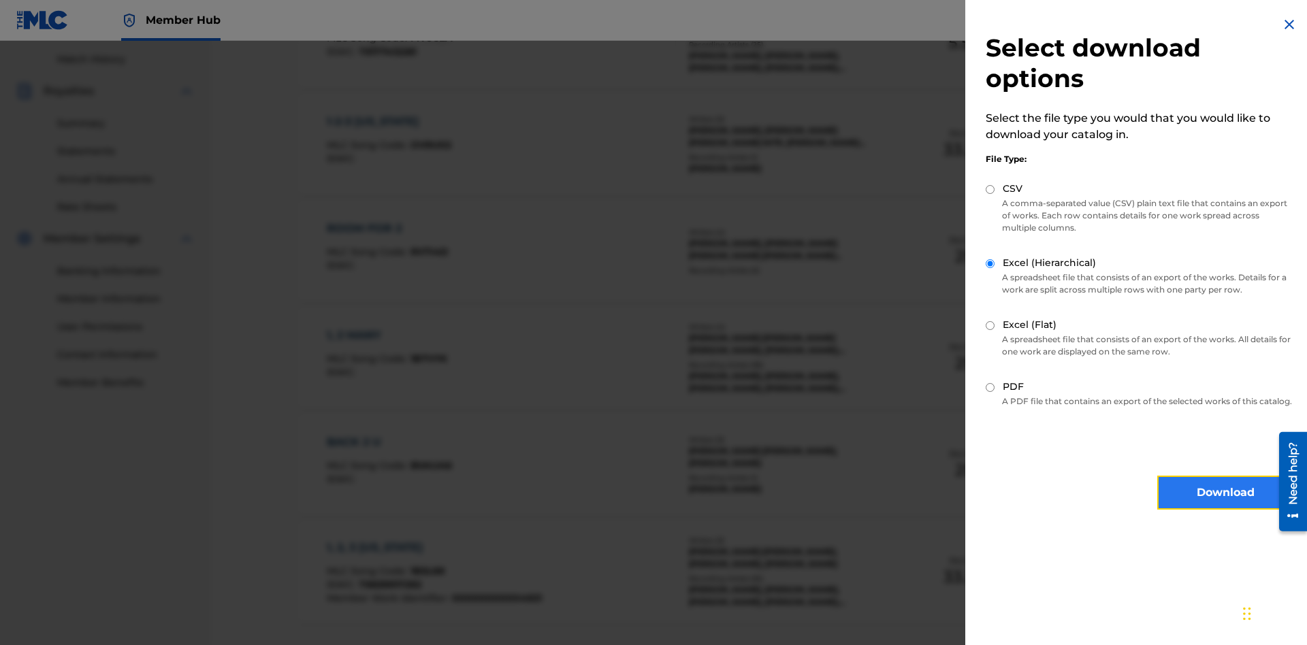
click at [1225, 505] on button "Download" at bounding box center [1225, 493] width 136 height 34
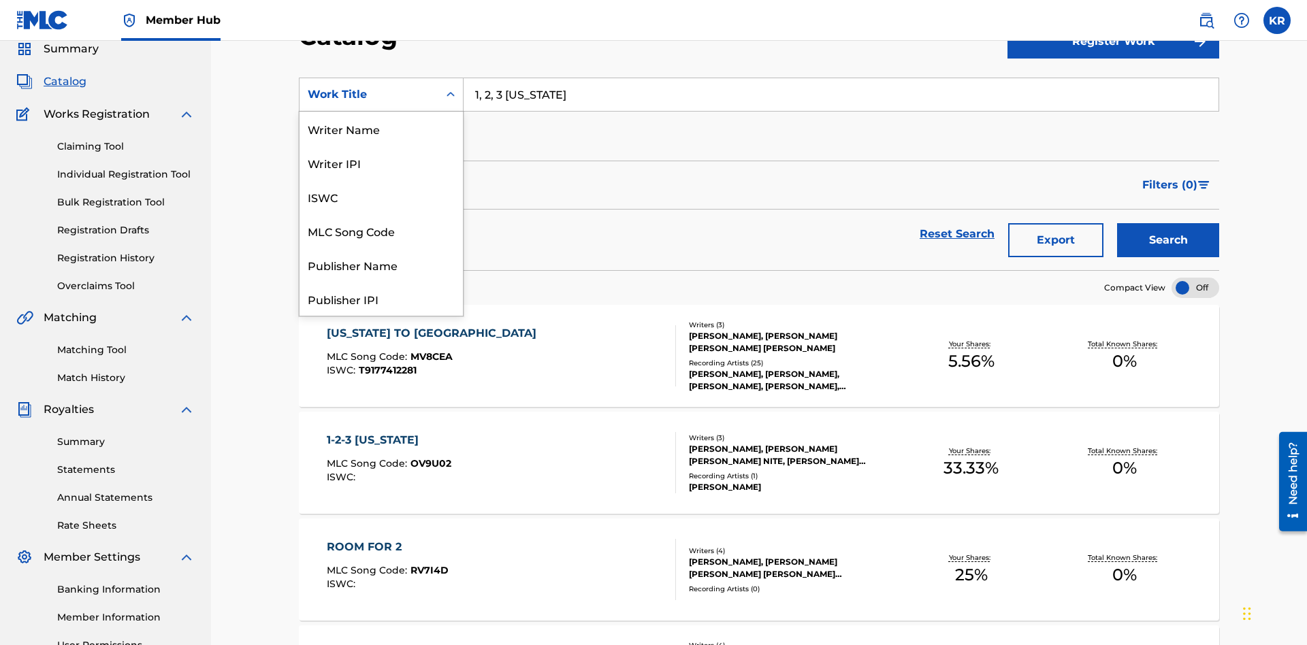
scroll to position [204, 0]
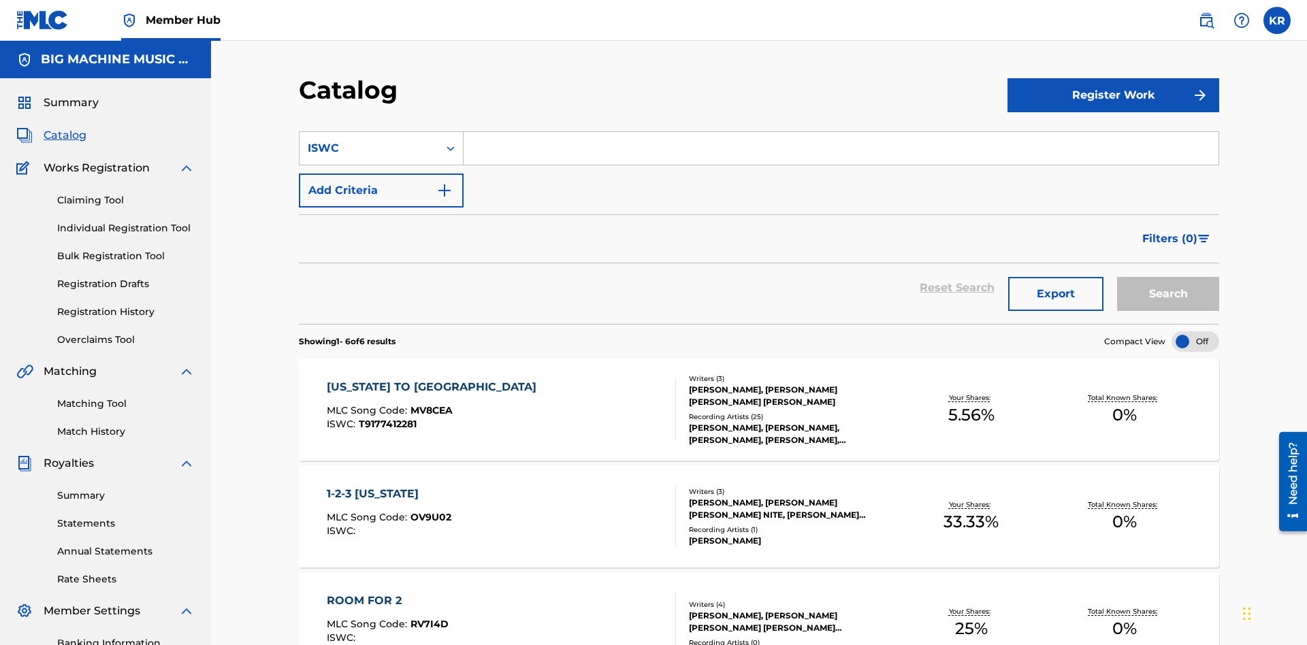
click at [841, 132] on input "Search Form" at bounding box center [841, 148] width 755 height 33
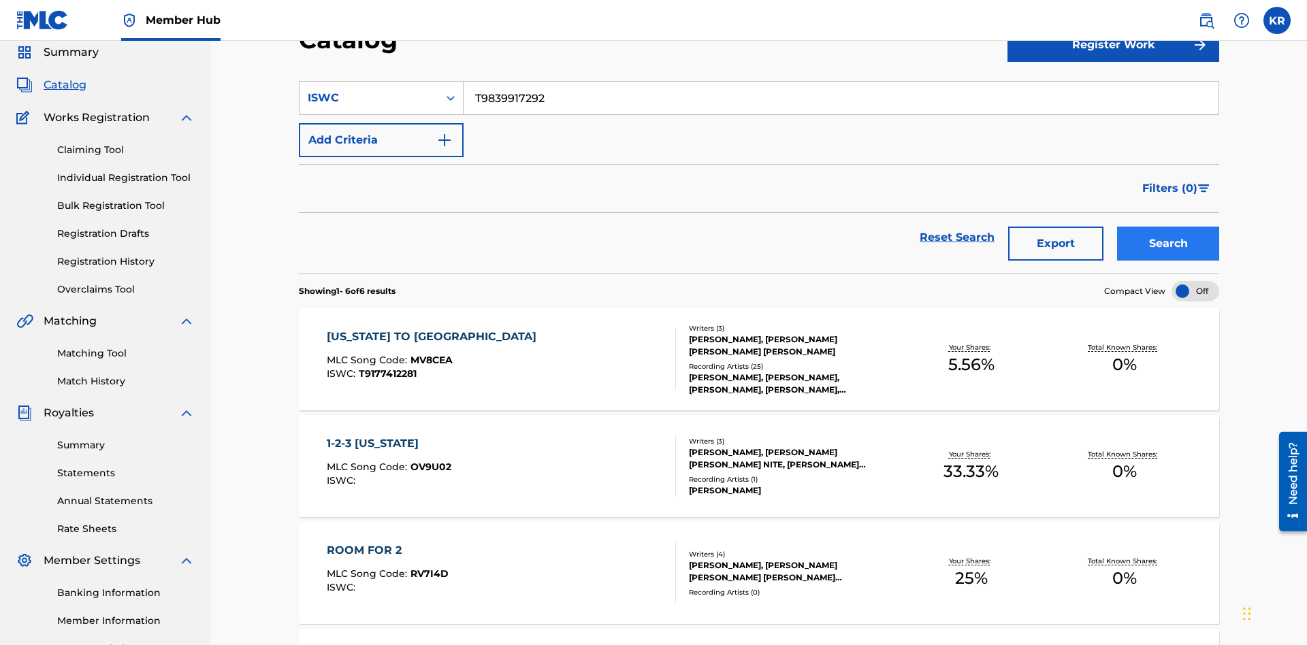
type input "T9839917292"
click at [1168, 227] on button "Search" at bounding box center [1168, 244] width 102 height 34
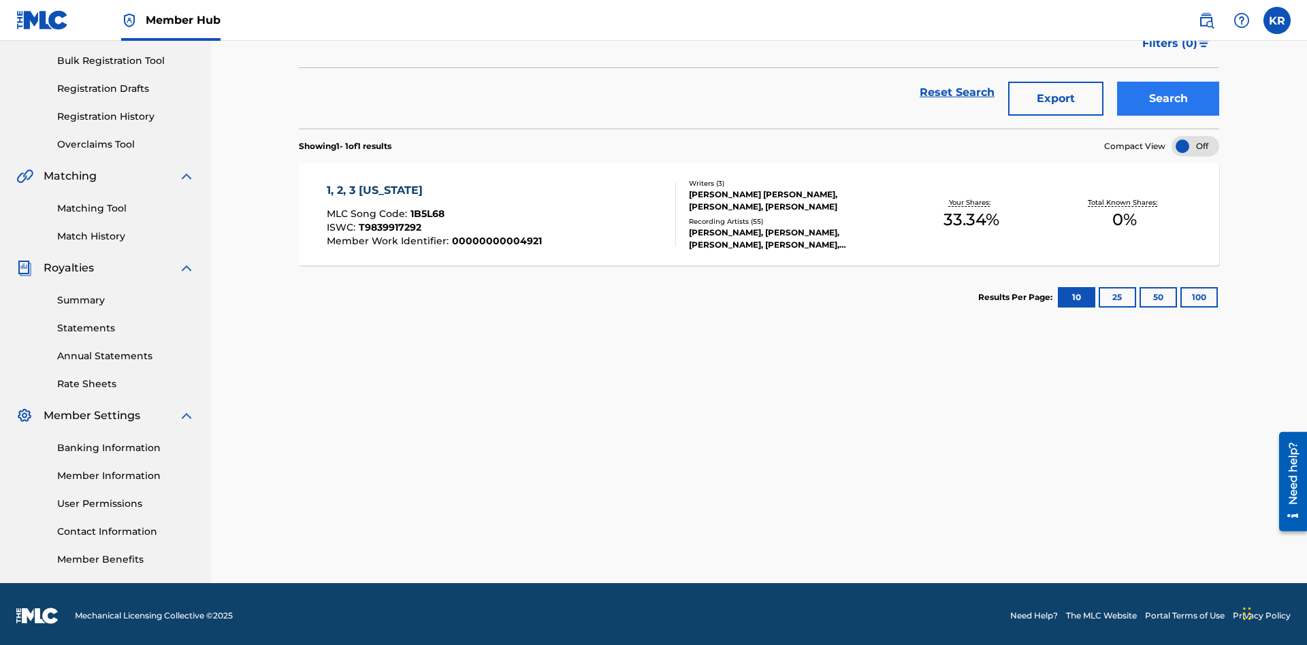
scroll to position [199, 0]
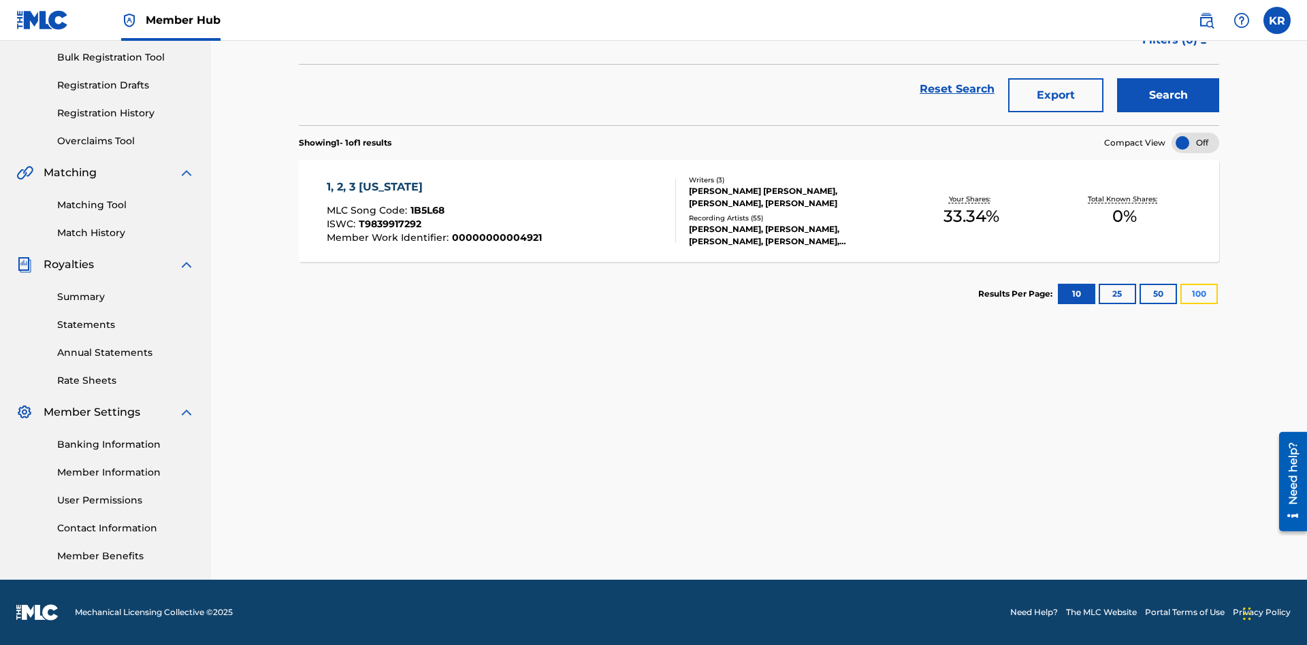
click at [1181, 294] on button "100" at bounding box center [1199, 294] width 37 height 20
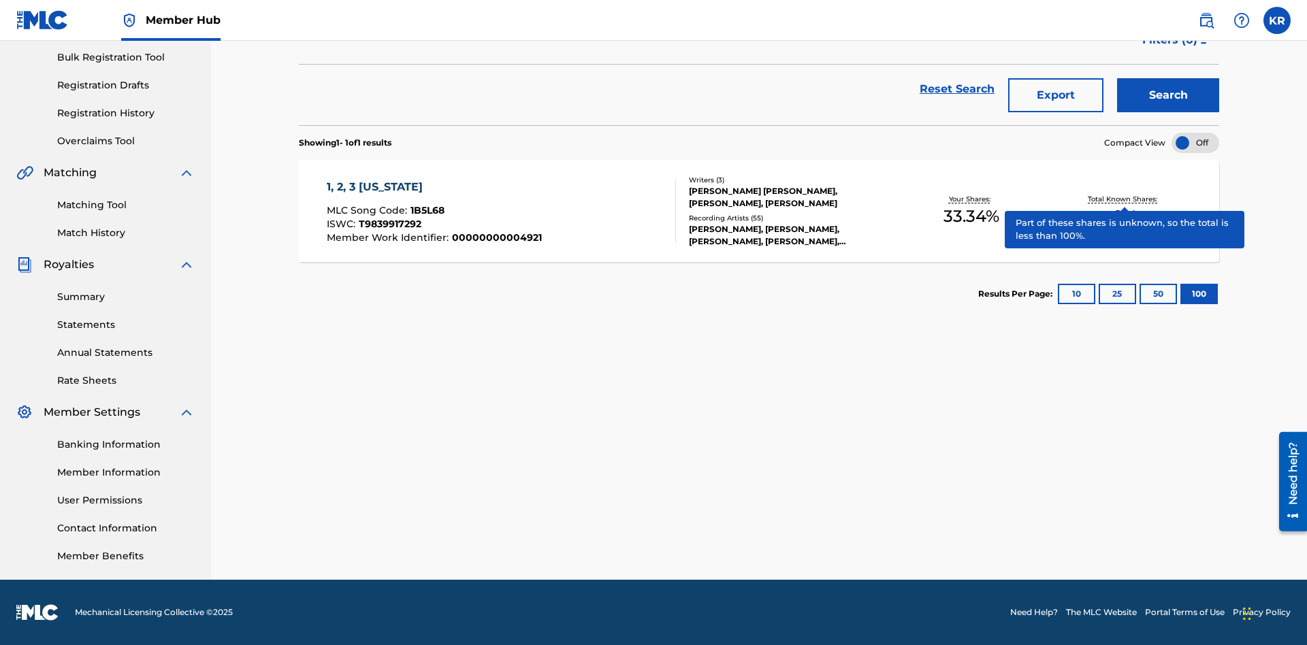
click at [426, 210] on span "1B5L68" at bounding box center [428, 210] width 34 height 12
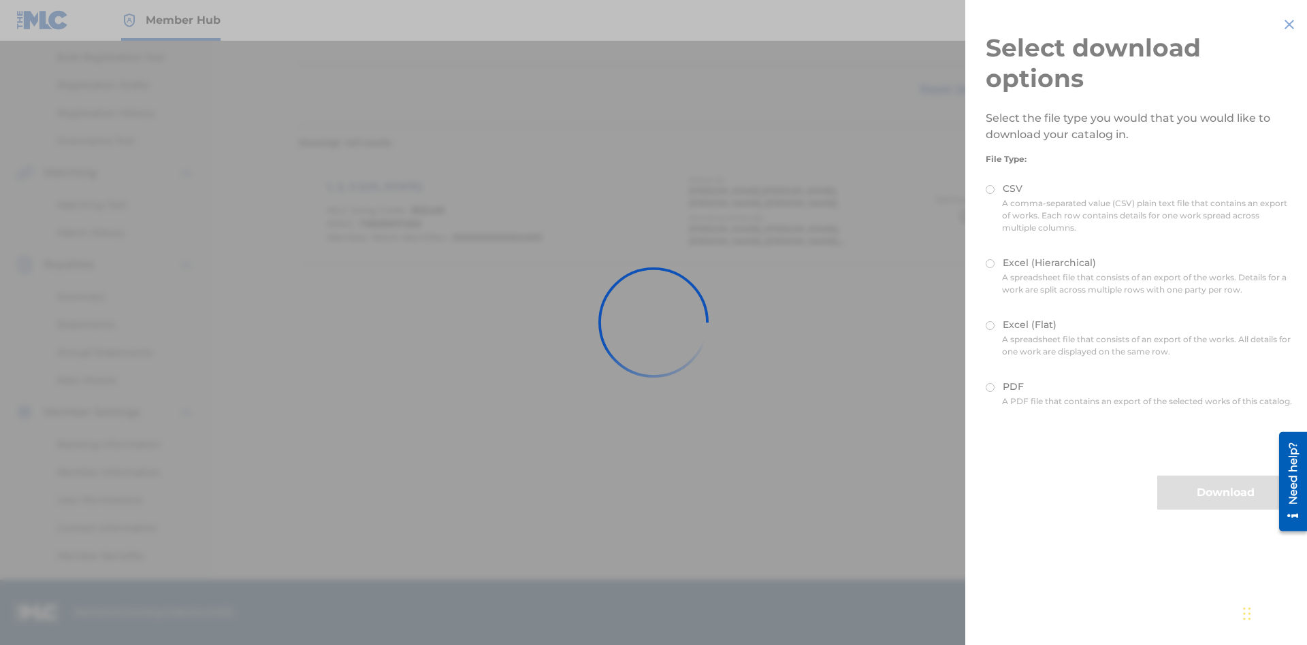
scroll to position [195, 0]
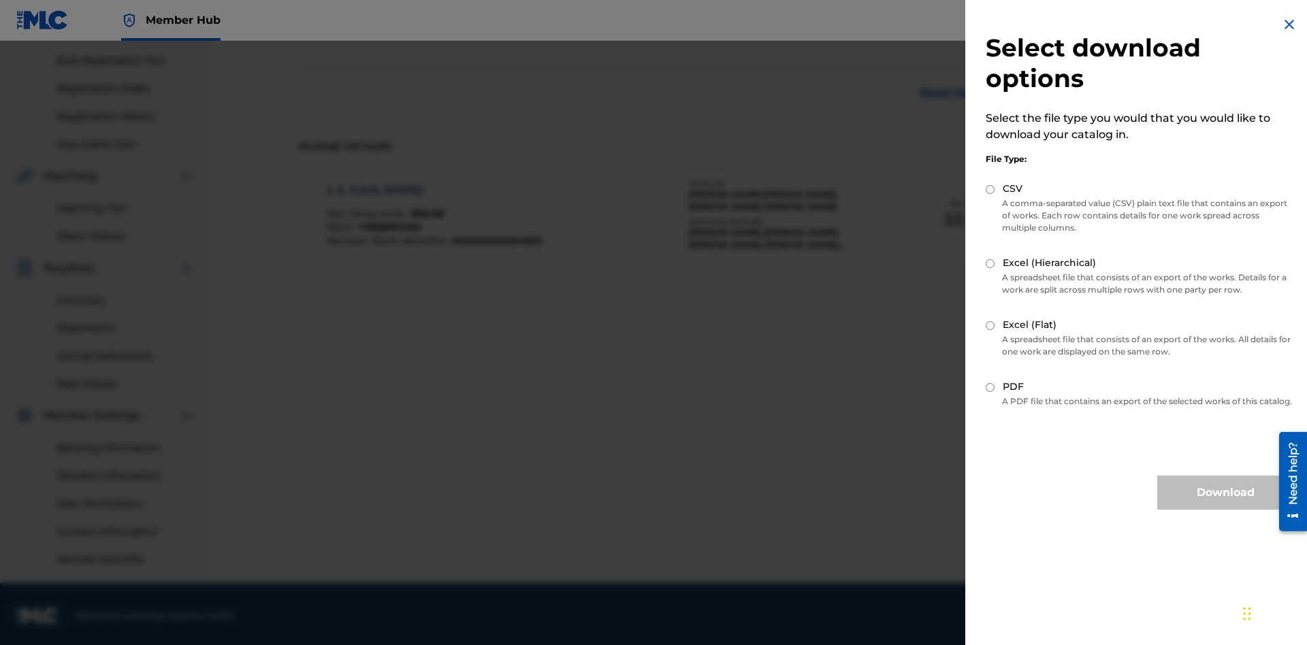
click at [991, 189] on input "CSV" at bounding box center [990, 189] width 9 height 9
click at [1225, 505] on button "Download" at bounding box center [1225, 493] width 136 height 34
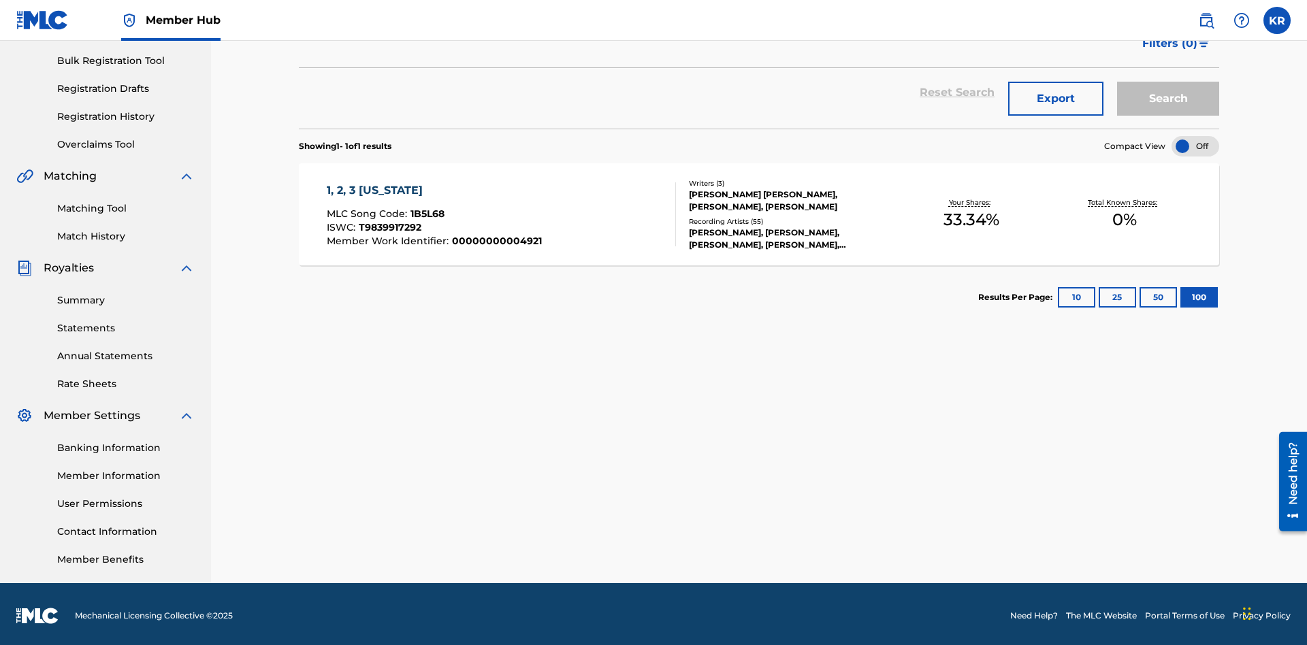
type input "1B5L68"
click at [1168, 99] on button "Search" at bounding box center [1168, 99] width 102 height 34
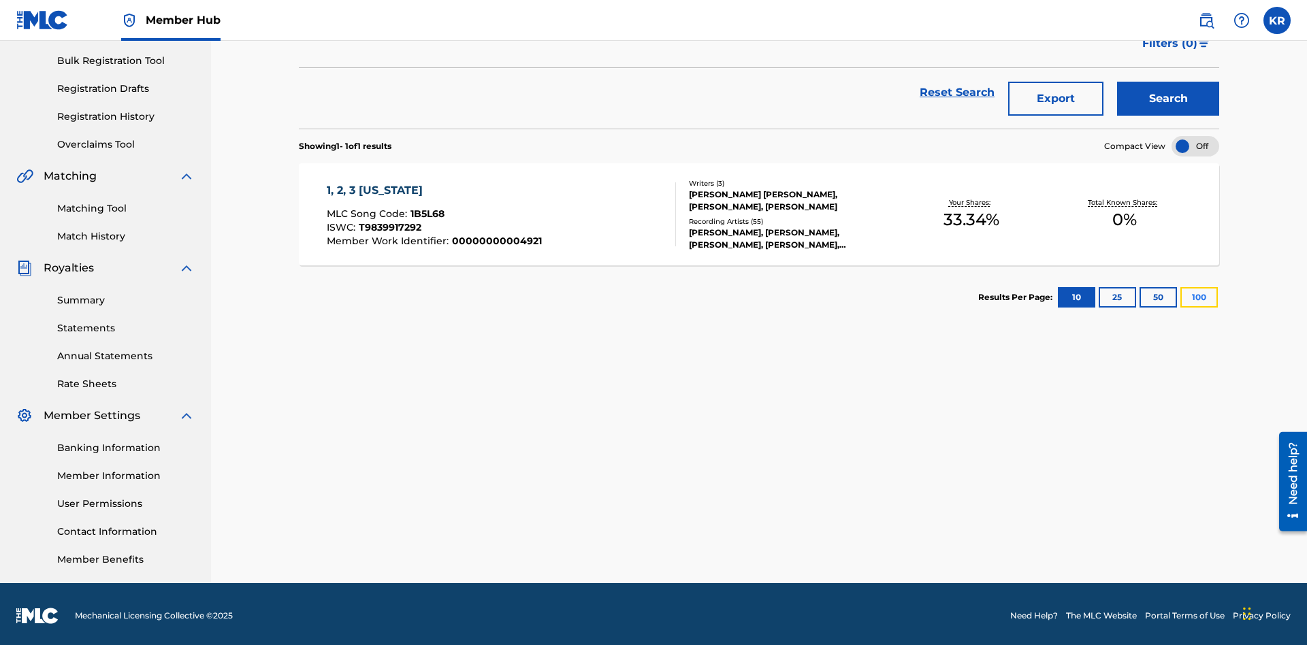
click at [1181, 294] on button "100" at bounding box center [1199, 297] width 37 height 20
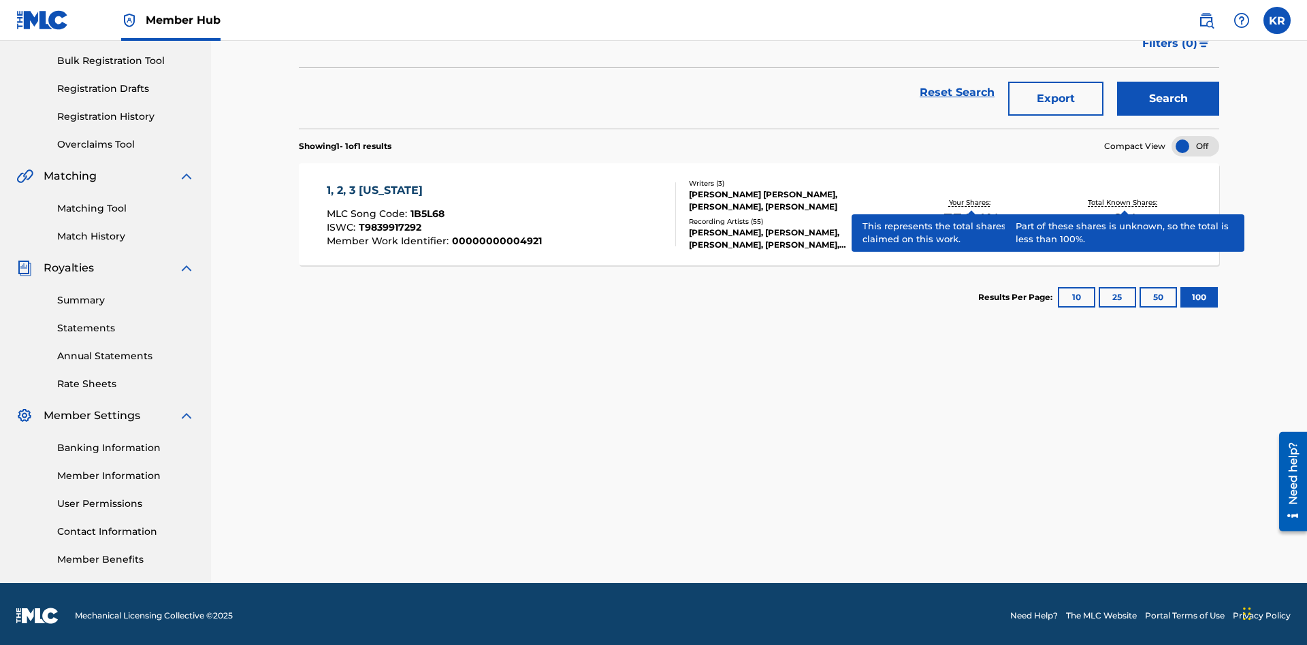
click at [426, 210] on span "1B5L68" at bounding box center [428, 214] width 34 height 12
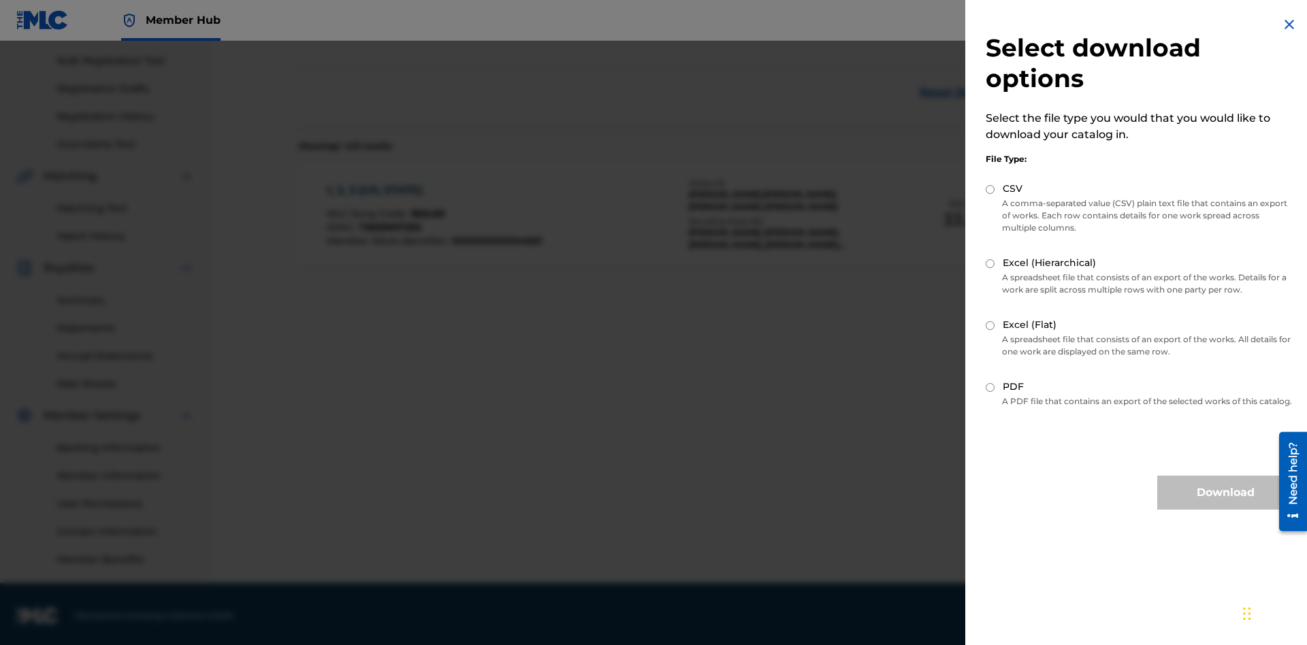
click at [991, 263] on input "Excel (Hierarchical)" at bounding box center [990, 263] width 9 height 9
click at [1225, 505] on button "Download" at bounding box center [1225, 493] width 136 height 34
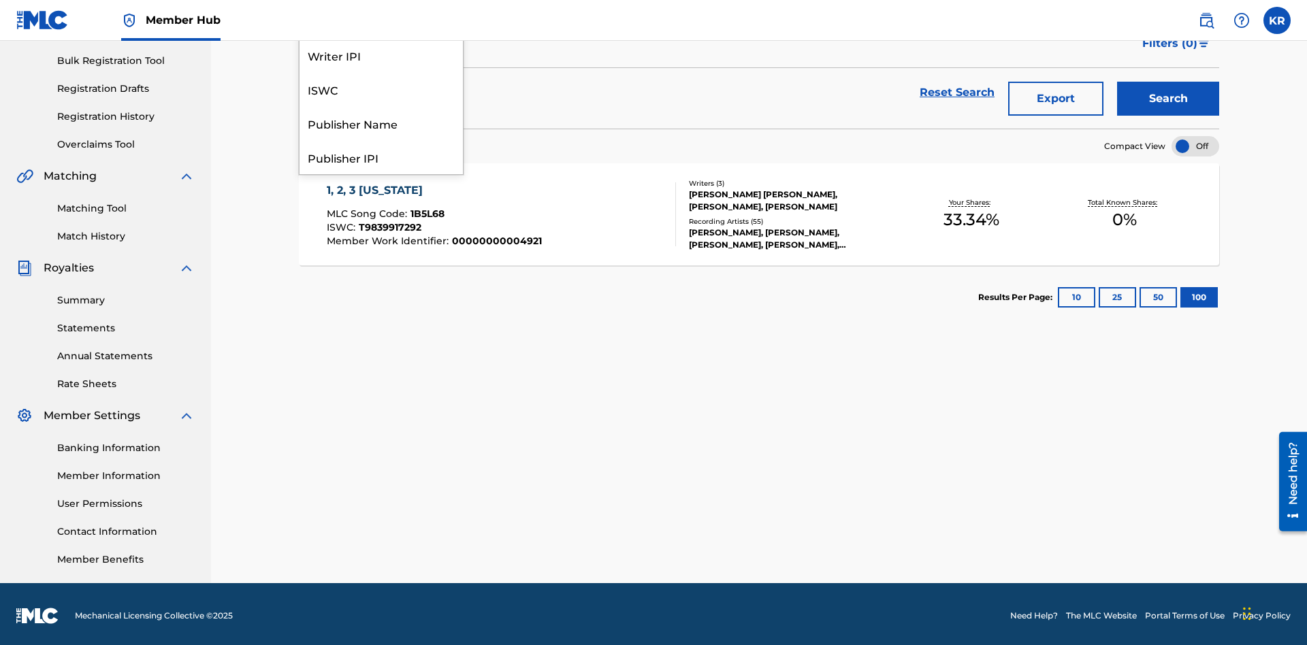
click at [381, 38] on div "Writer Name" at bounding box center [381, 21] width 163 height 34
type input "[PERSON_NAME] [PERSON_NAME]"
click at [1168, 99] on button "Search" at bounding box center [1168, 99] width 102 height 34
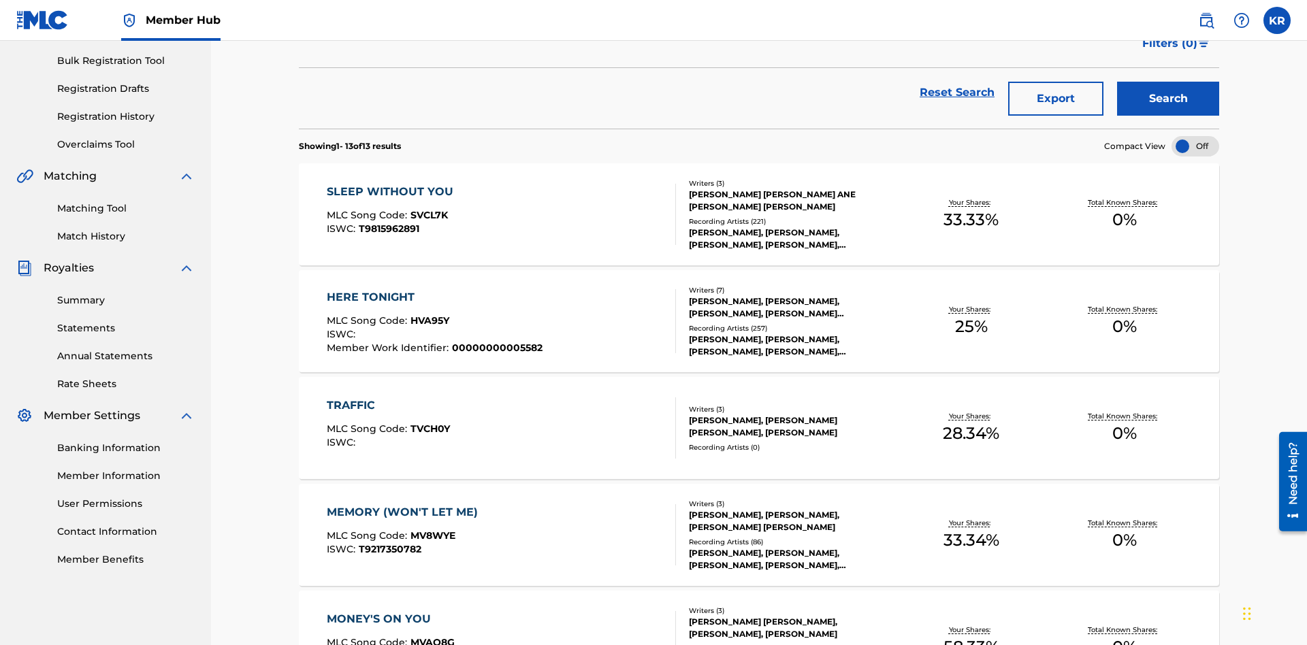
scroll to position [142, 0]
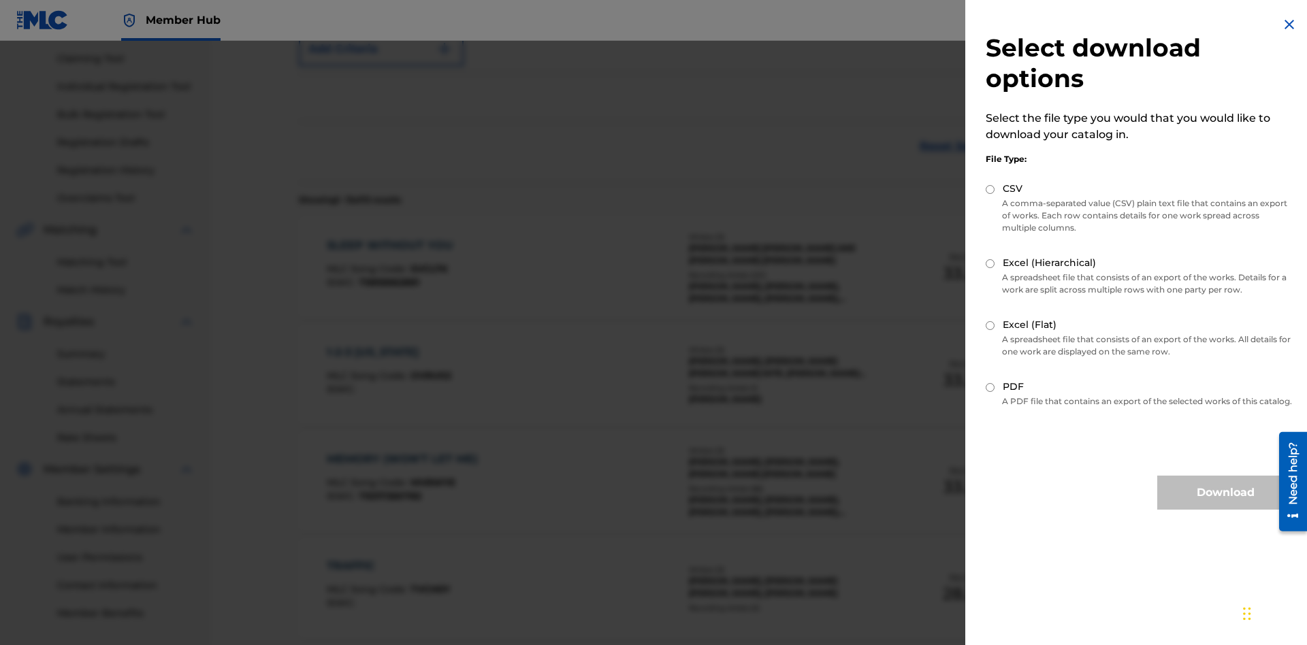
click at [991, 325] on input "Excel (Flat)" at bounding box center [990, 325] width 9 height 9
click at [1225, 505] on button "Download" at bounding box center [1225, 493] width 136 height 34
click at [369, 15] on div "Writer Name" at bounding box center [369, 7] width 123 height 16
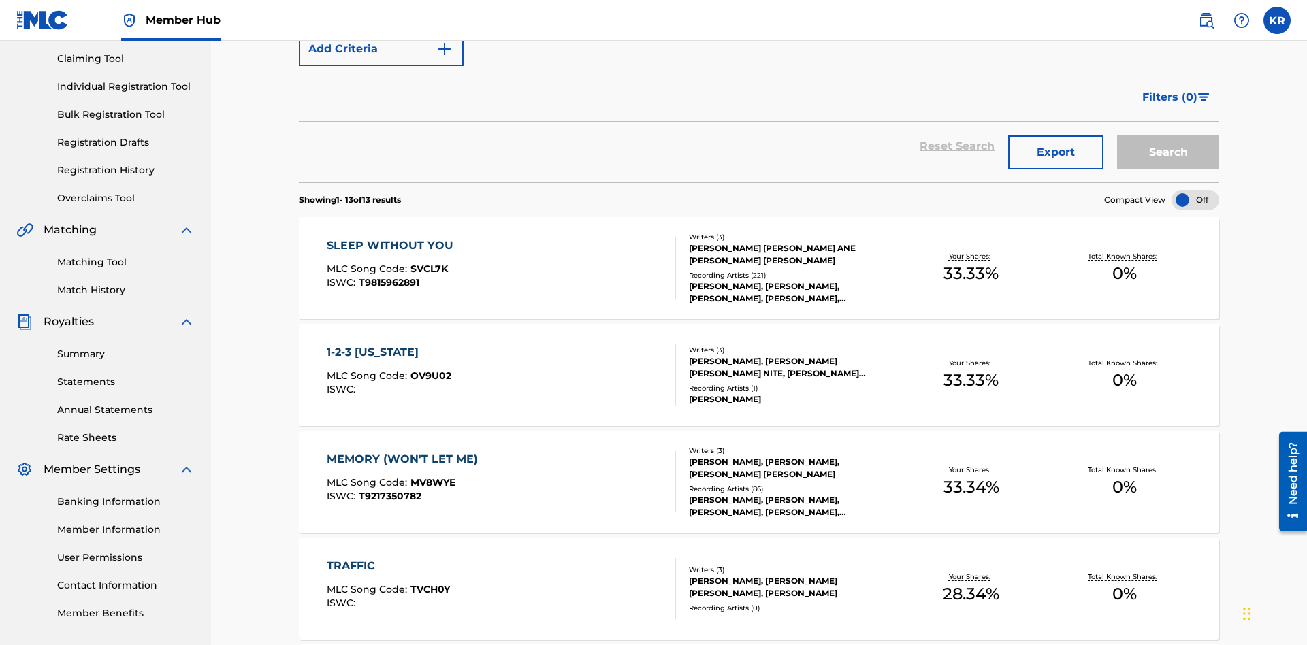
type input "00614973923"
click at [1168, 135] on button "Search" at bounding box center [1168, 152] width 102 height 34
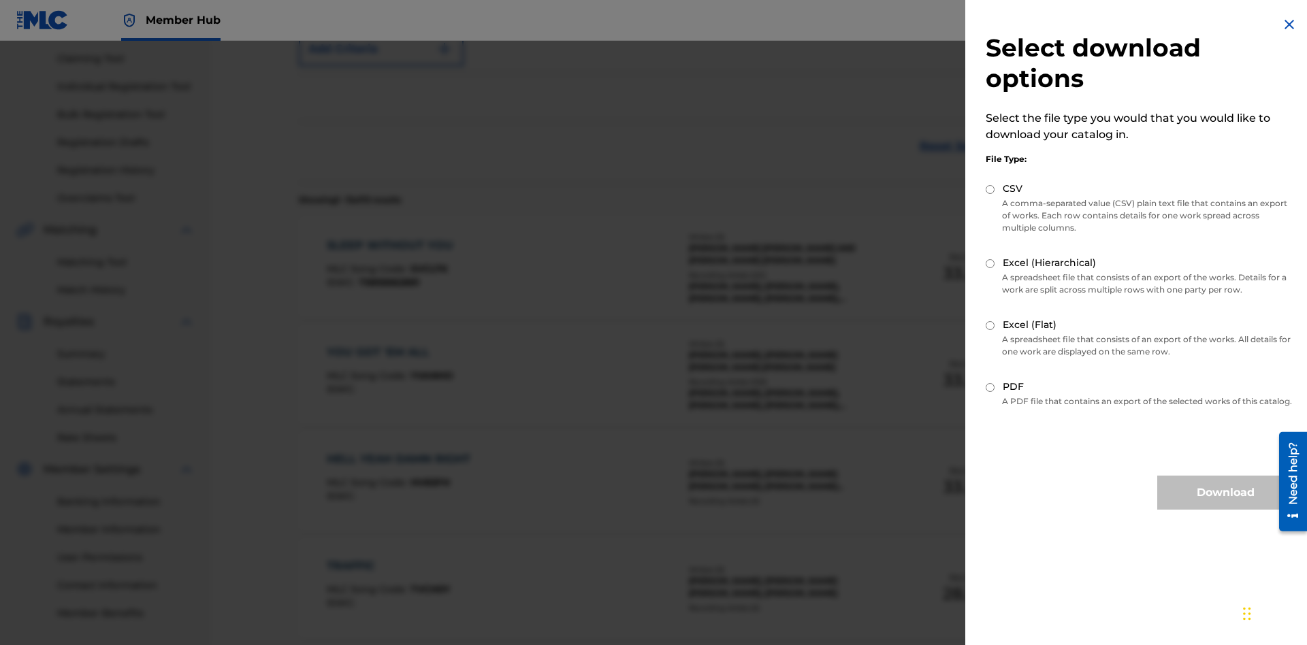
click at [991, 189] on input "CSV" at bounding box center [990, 189] width 9 height 9
click at [1225, 505] on button "Download" at bounding box center [1225, 493] width 136 height 34
click at [369, 15] on div "Writer IPI" at bounding box center [369, 7] width 123 height 16
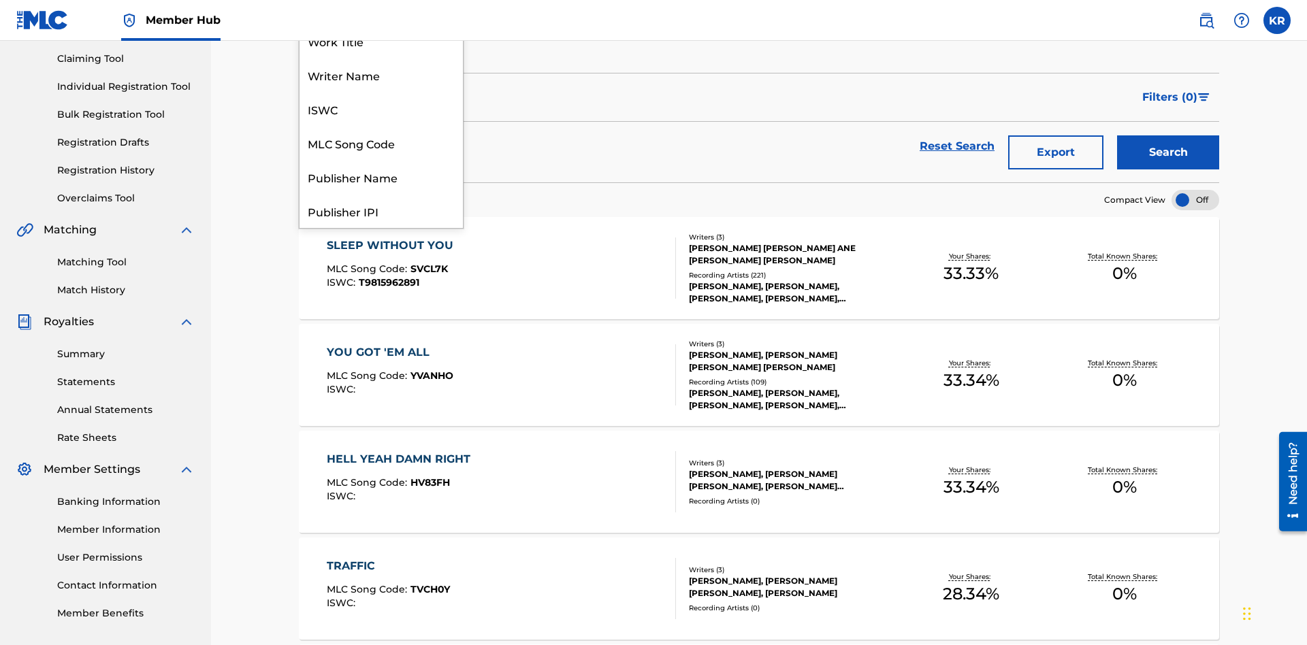
click at [381, 194] on div "Publisher Name" at bounding box center [381, 177] width 163 height 34
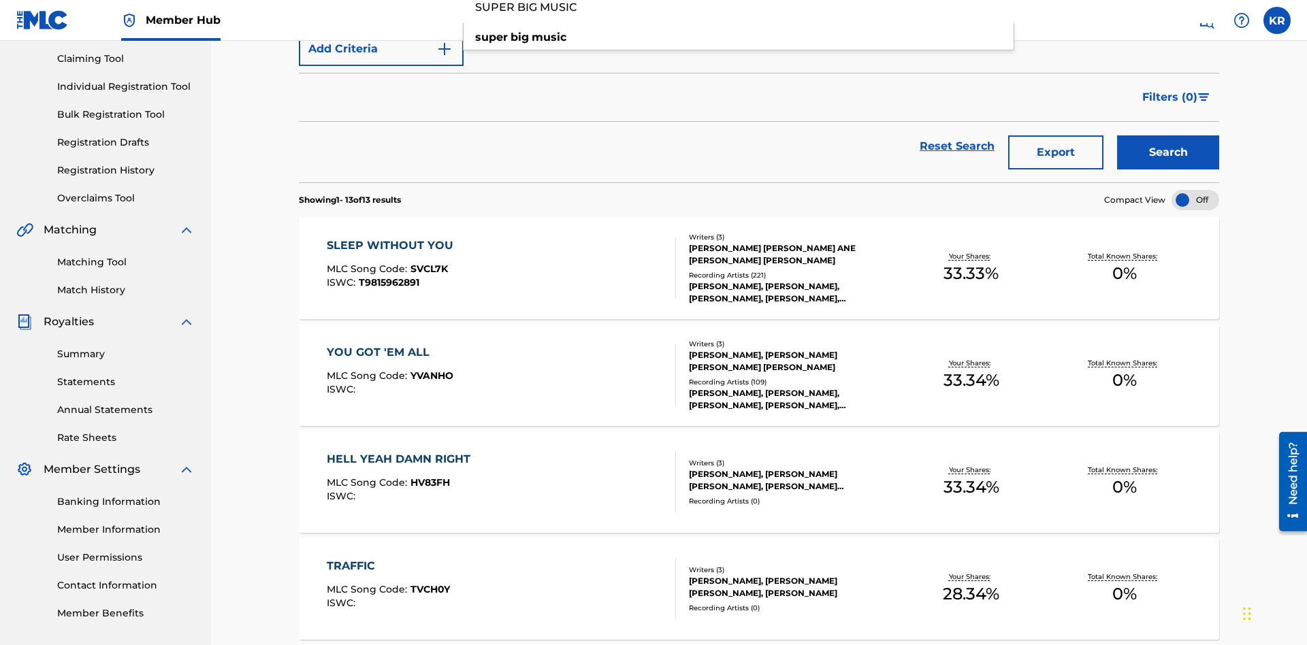
type input "SUPER BIG MUSIC"
click at [1168, 135] on button "Search" at bounding box center [1168, 152] width 102 height 34
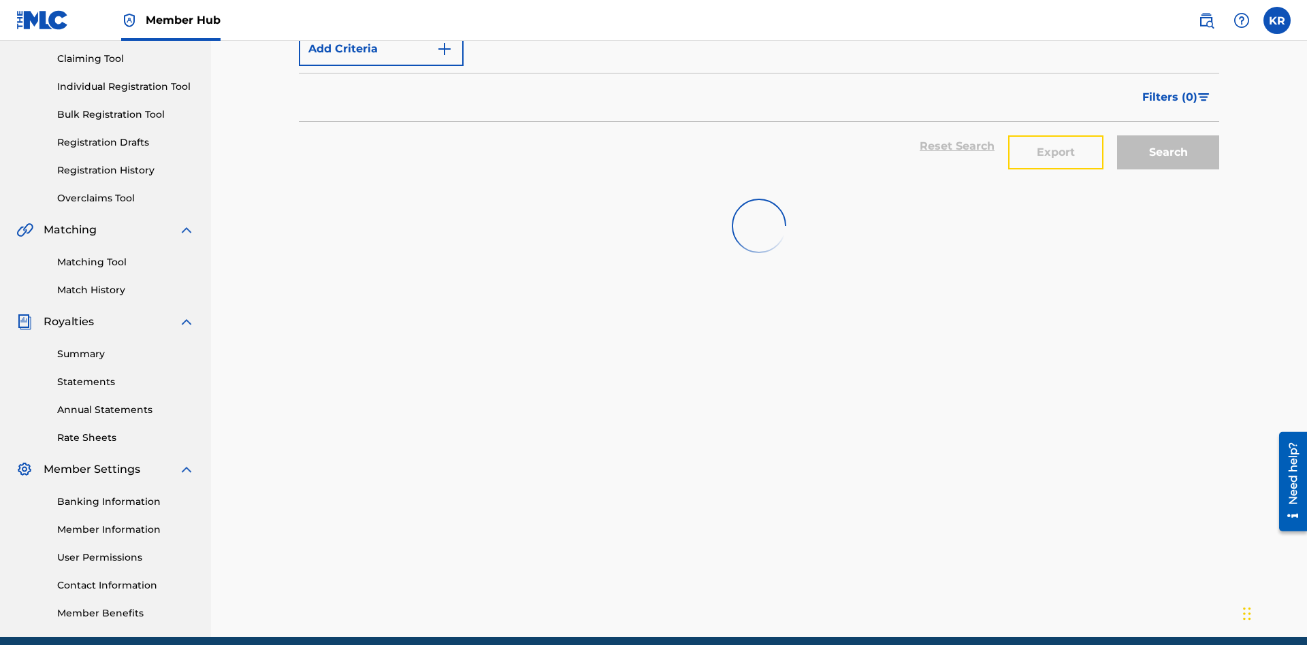
click at [1056, 135] on button "Export" at bounding box center [1055, 152] width 95 height 34
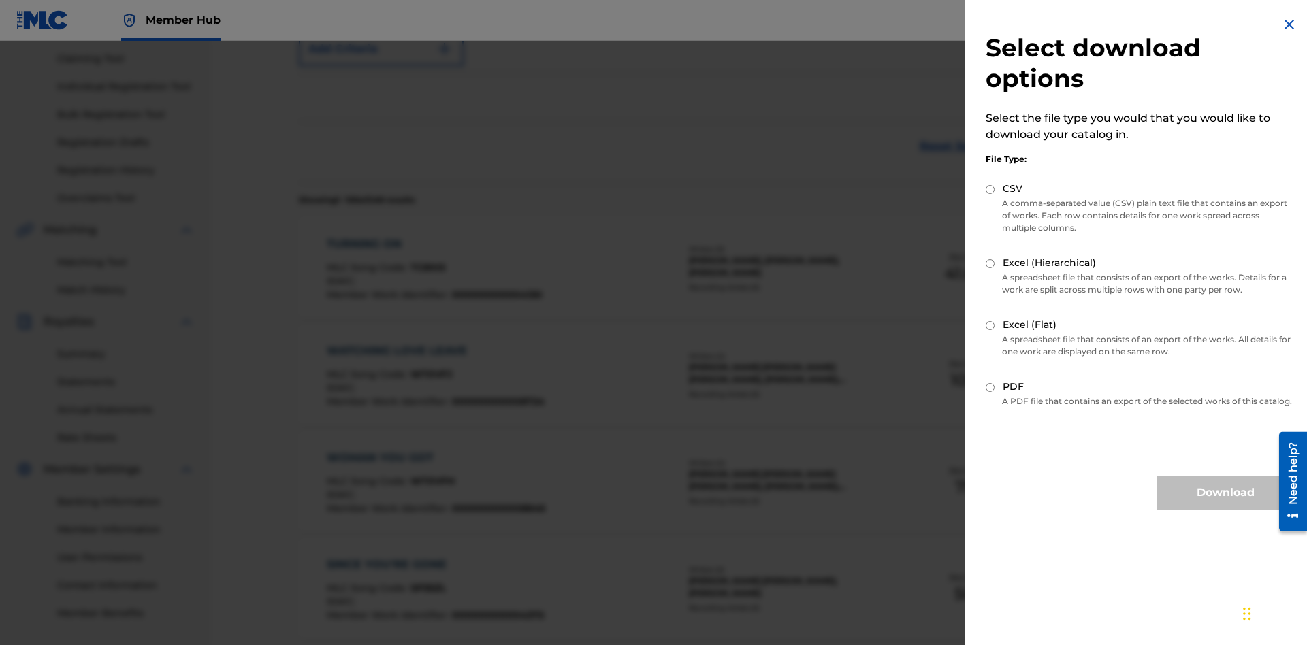
click at [991, 263] on input "Excel (Hierarchical)" at bounding box center [990, 263] width 9 height 9
click at [1225, 505] on button "Download" at bounding box center [1225, 493] width 136 height 34
click at [369, 15] on div "Publisher Name" at bounding box center [369, 7] width 123 height 16
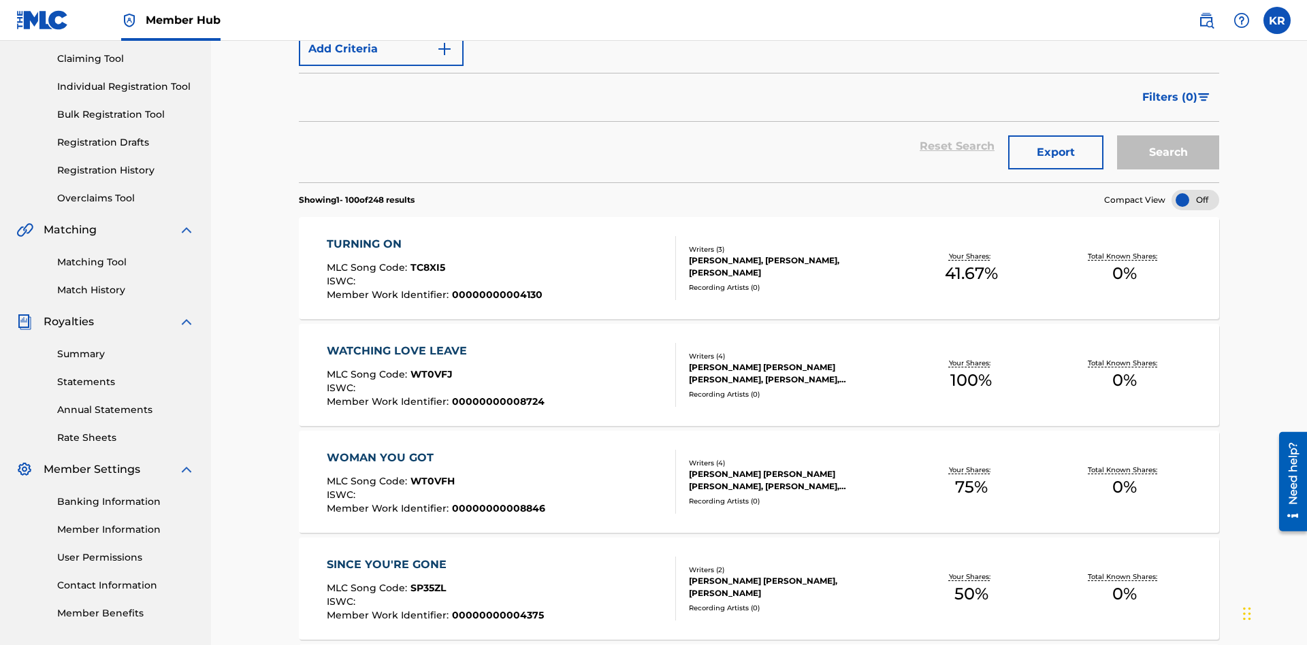
type input "00594318326"
click at [1168, 135] on button "Search" at bounding box center [1168, 152] width 102 height 34
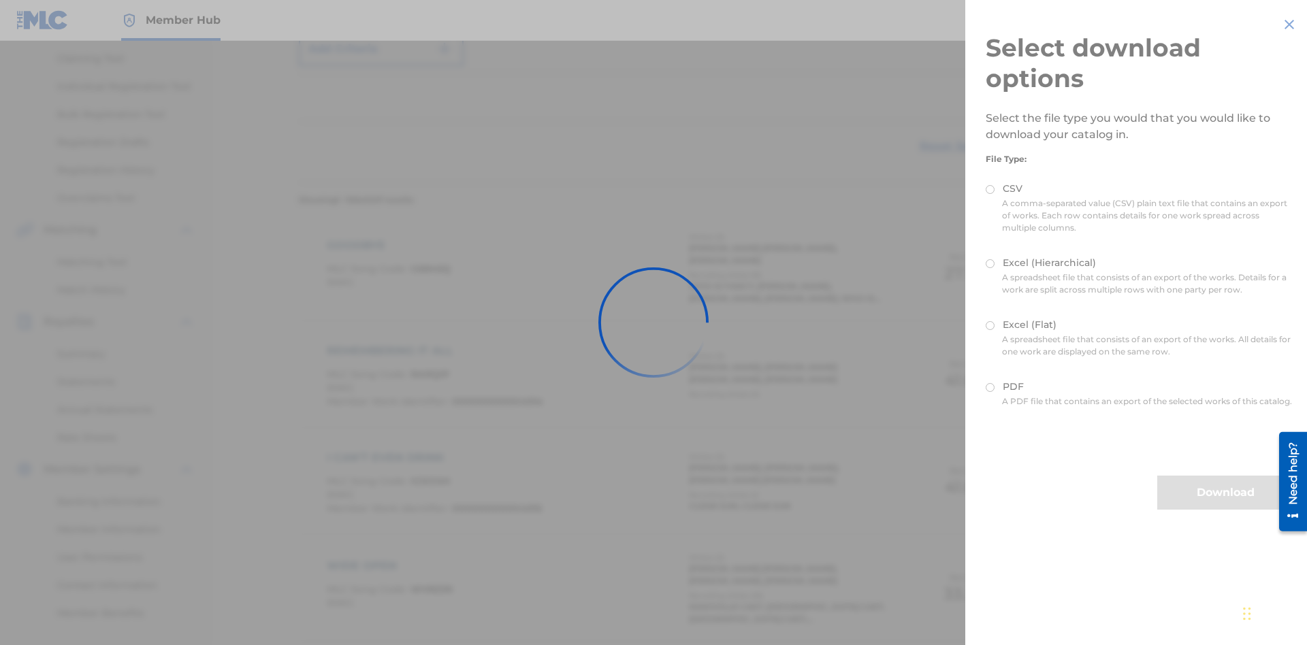
click at [991, 325] on input "Excel (Flat)" at bounding box center [990, 325] width 9 height 9
click at [1225, 505] on button "Download" at bounding box center [1225, 493] width 136 height 34
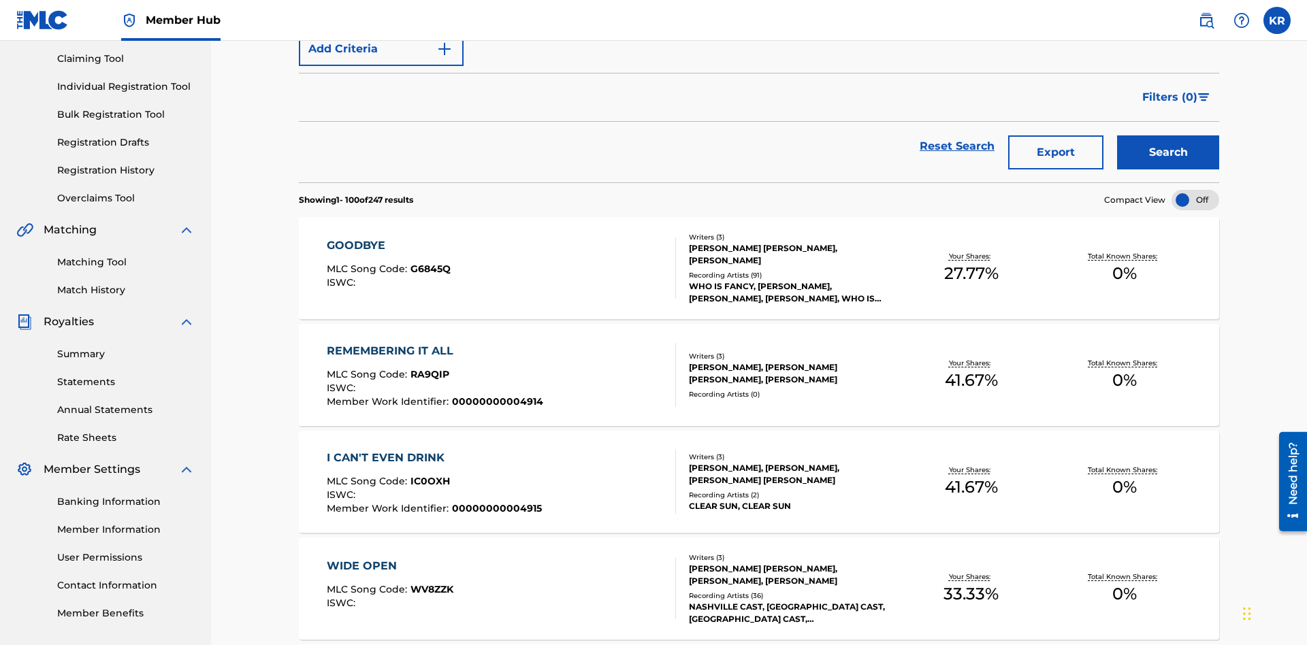
click at [369, 15] on div "Publisher IPI" at bounding box center [369, 7] width 123 height 16
type input "[PERSON_NAME]"
click at [1168, 135] on button "Search" at bounding box center [1168, 152] width 102 height 34
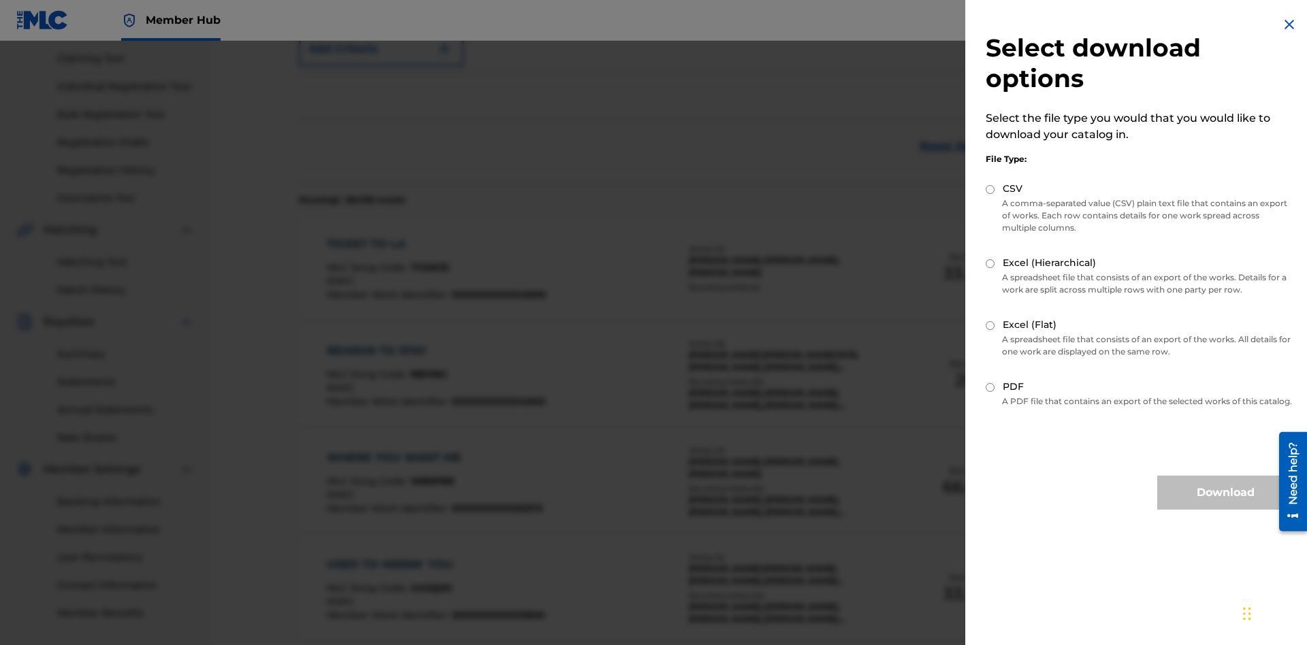
click at [991, 263] on input "Excel (Hierarchical)" at bounding box center [990, 263] width 9 height 9
click at [1225, 505] on button "Download" at bounding box center [1225, 493] width 136 height 34
click at [369, 15] on div "Artist" at bounding box center [369, 7] width 123 height 16
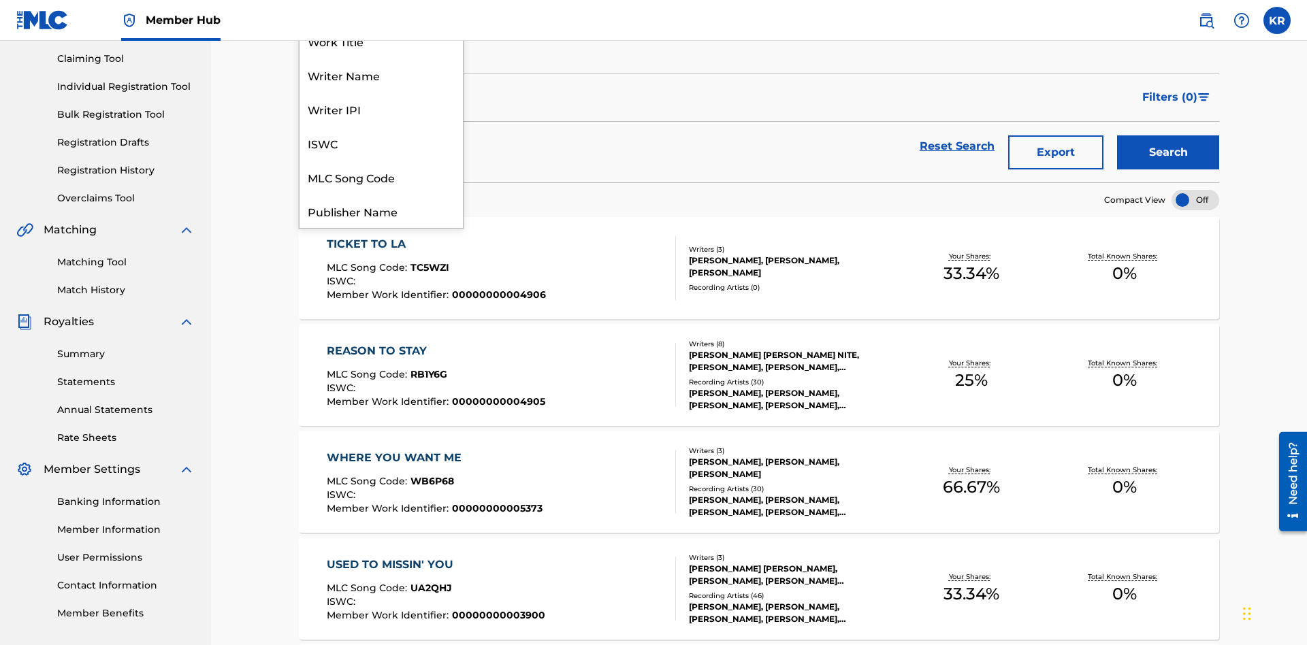
click at [381, 262] on div "MLC Publisher Number" at bounding box center [381, 279] width 163 height 34
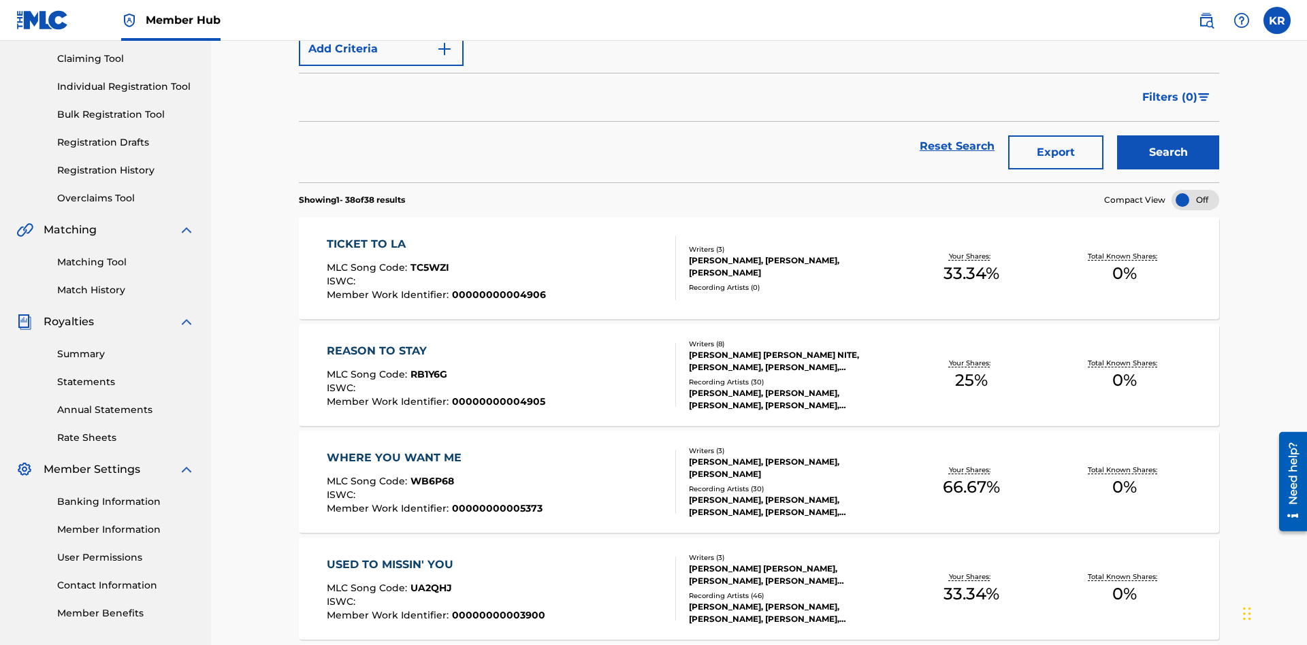
type input "P9075R"
click at [1168, 135] on button "Search" at bounding box center [1168, 152] width 102 height 34
